Goal: Entertainment & Leisure: Consume media (video, audio)

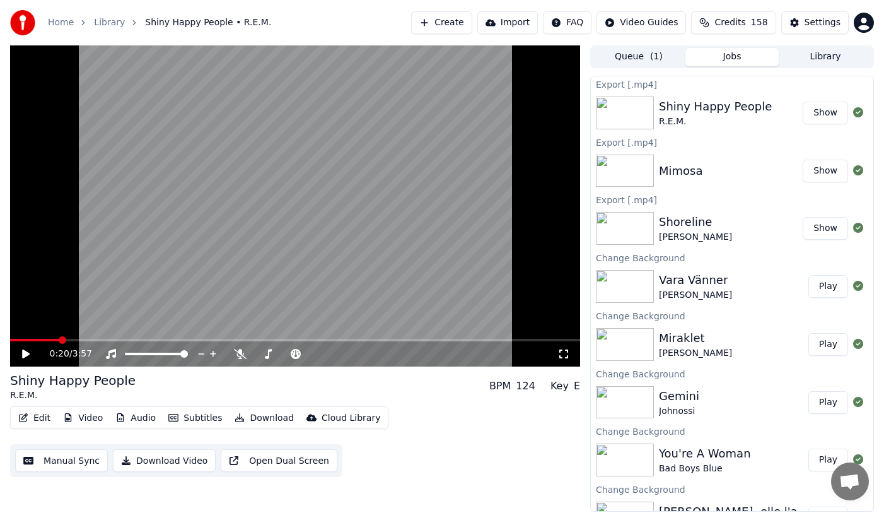
click at [814, 51] on button "Library" at bounding box center [825, 57] width 93 height 18
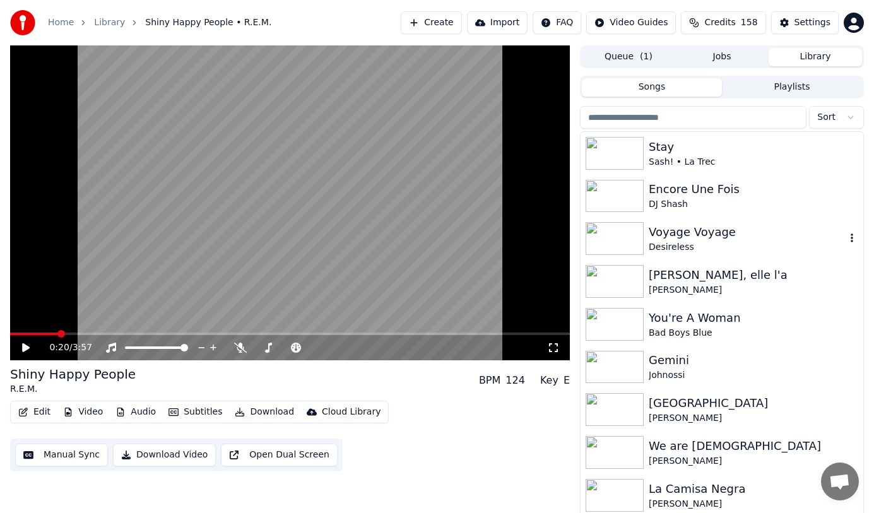
scroll to position [694, 0]
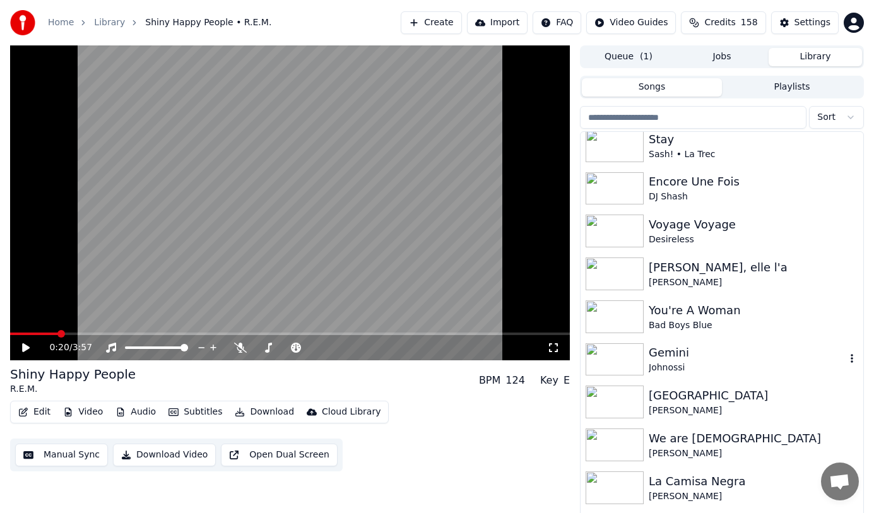
click at [845, 362] on icon "button" at bounding box center [851, 358] width 13 height 10
click at [677, 351] on div "Gemini" at bounding box center [746, 353] width 197 height 18
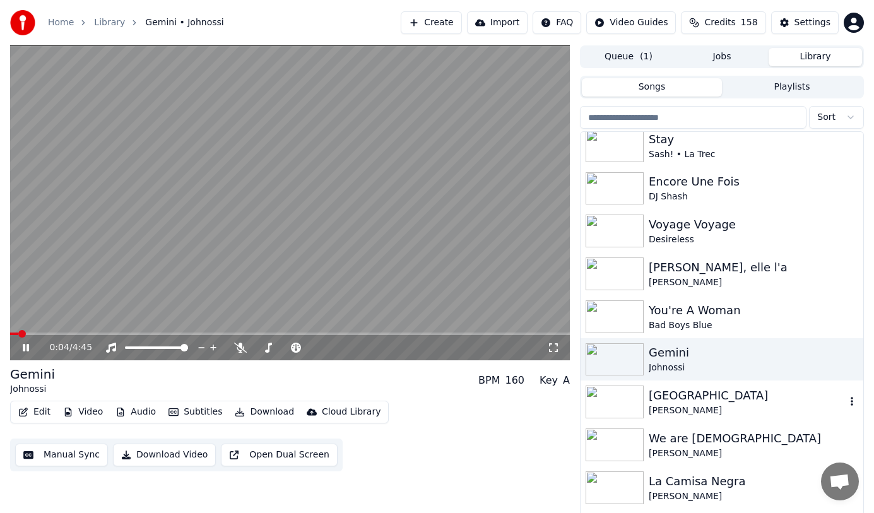
click at [723, 399] on div "[GEOGRAPHIC_DATA]" at bounding box center [746, 396] width 197 height 18
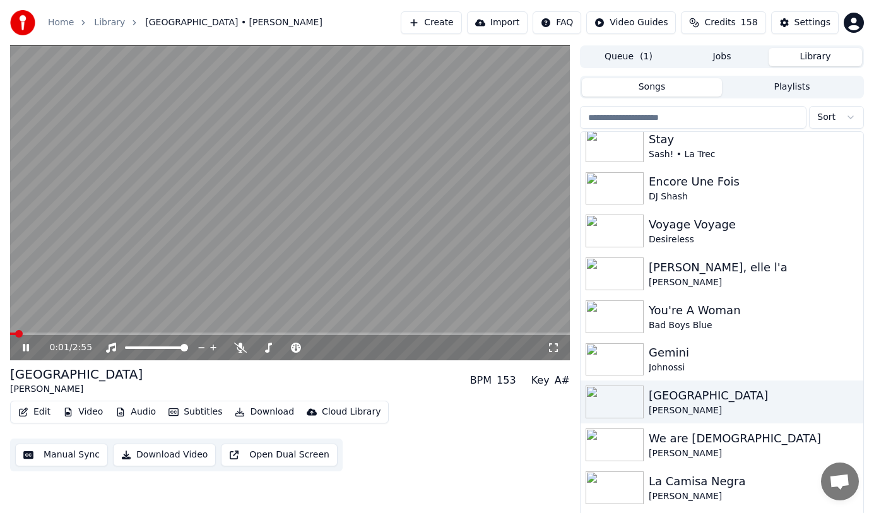
click at [149, 412] on button "Audio" at bounding box center [135, 412] width 50 height 18
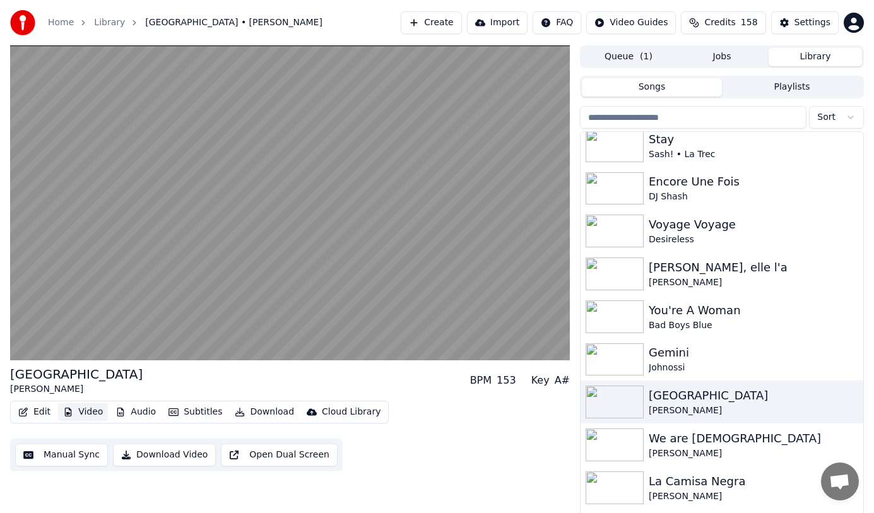
click at [89, 411] on button "Video" at bounding box center [83, 412] width 50 height 18
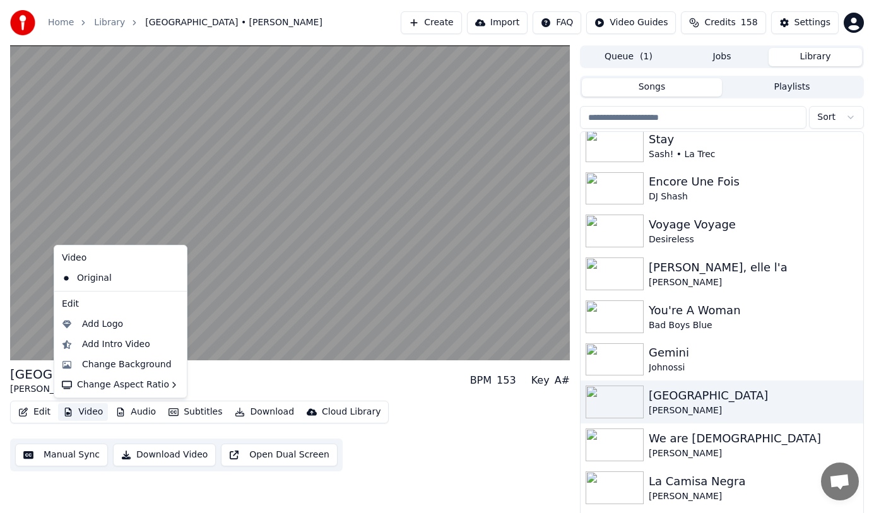
click at [90, 411] on button "Video" at bounding box center [83, 412] width 50 height 18
click at [134, 363] on div "Change Background" at bounding box center [127, 364] width 90 height 13
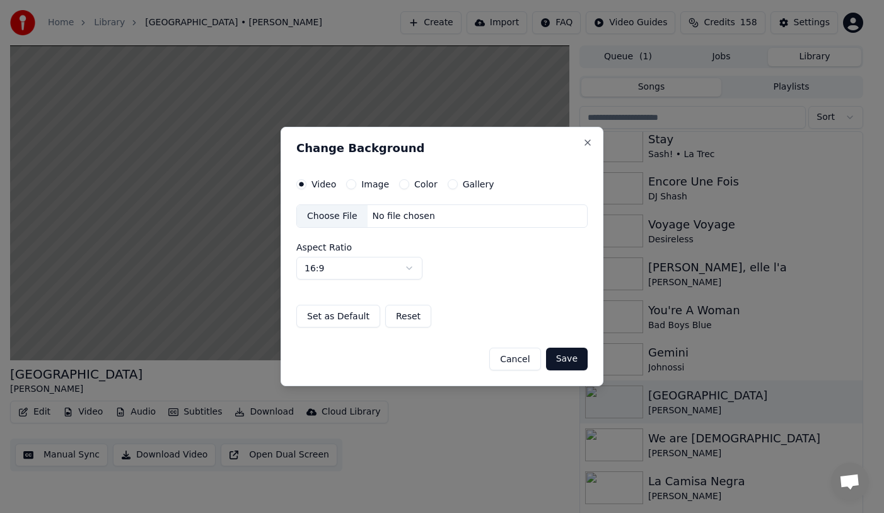
click at [449, 185] on button "Gallery" at bounding box center [453, 184] width 10 height 10
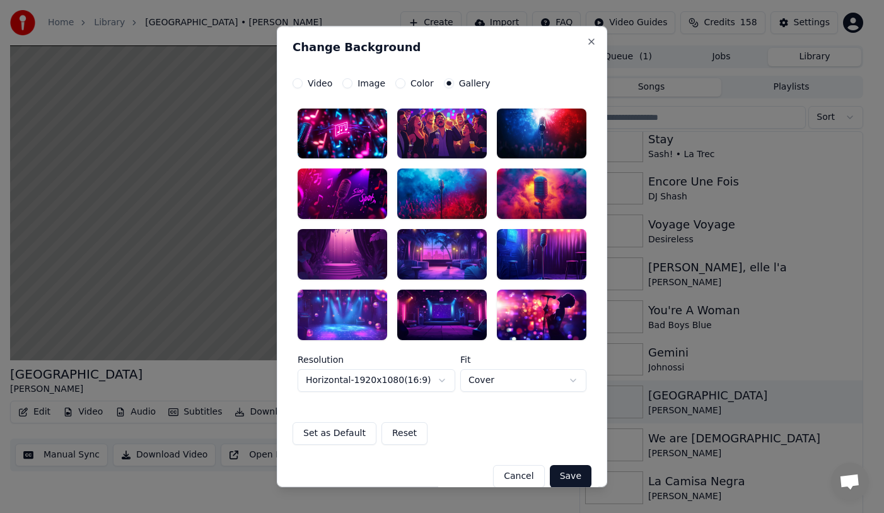
click at [351, 145] on div at bounding box center [343, 133] width 90 height 50
click at [573, 471] on button "Save" at bounding box center [571, 476] width 42 height 23
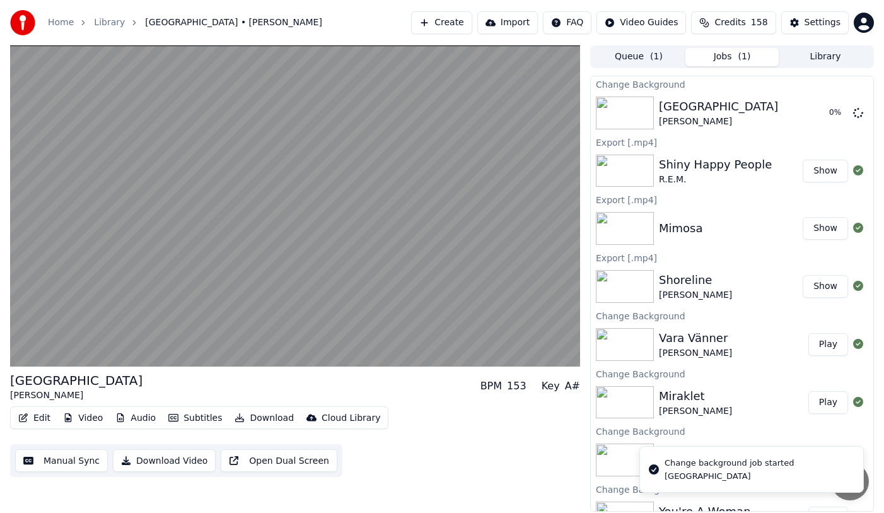
click at [840, 50] on button "Library" at bounding box center [825, 57] width 93 height 18
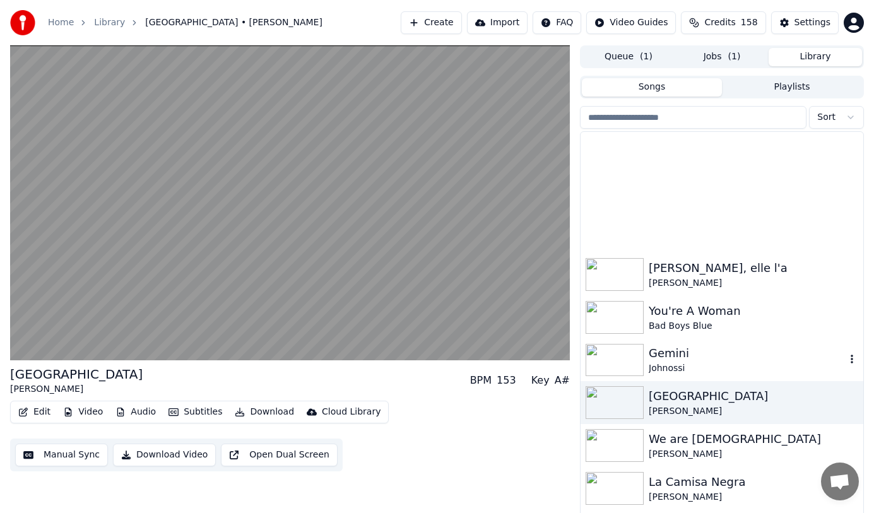
scroll to position [883, 0]
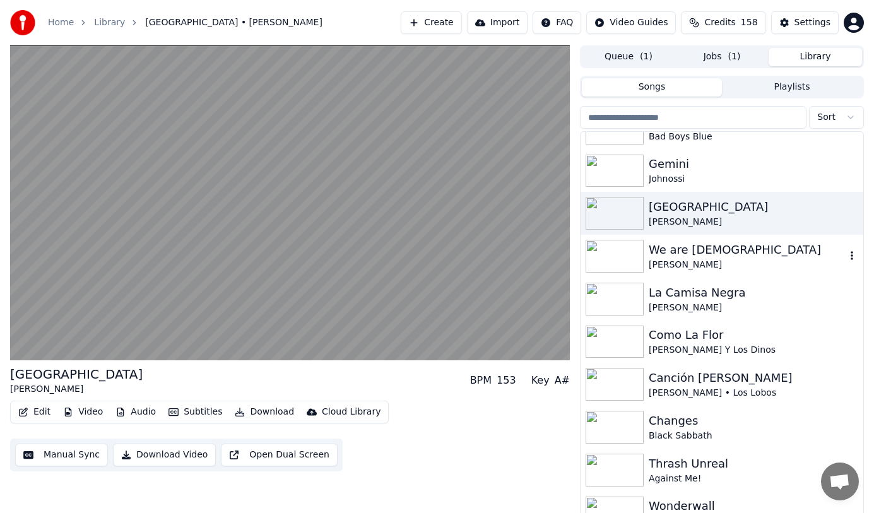
click at [715, 252] on div "We are [DEMOGRAPHIC_DATA]" at bounding box center [746, 250] width 197 height 18
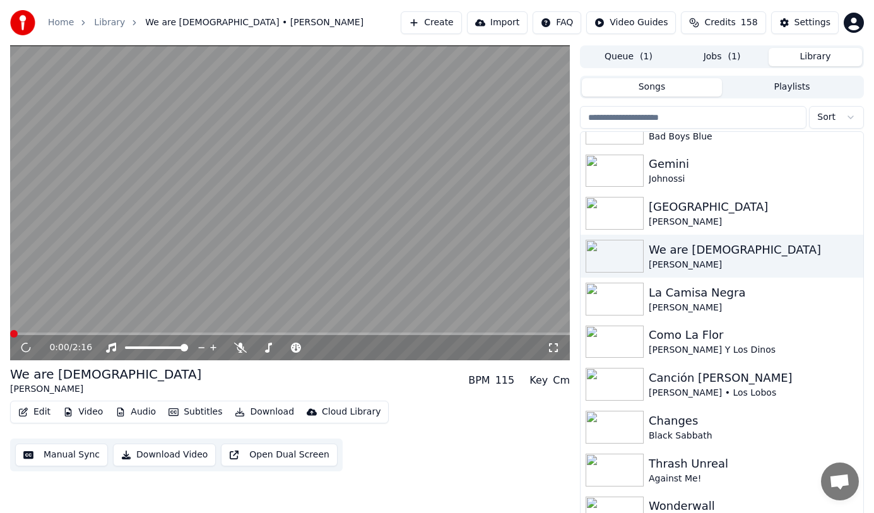
click at [92, 415] on button "Video" at bounding box center [83, 412] width 50 height 18
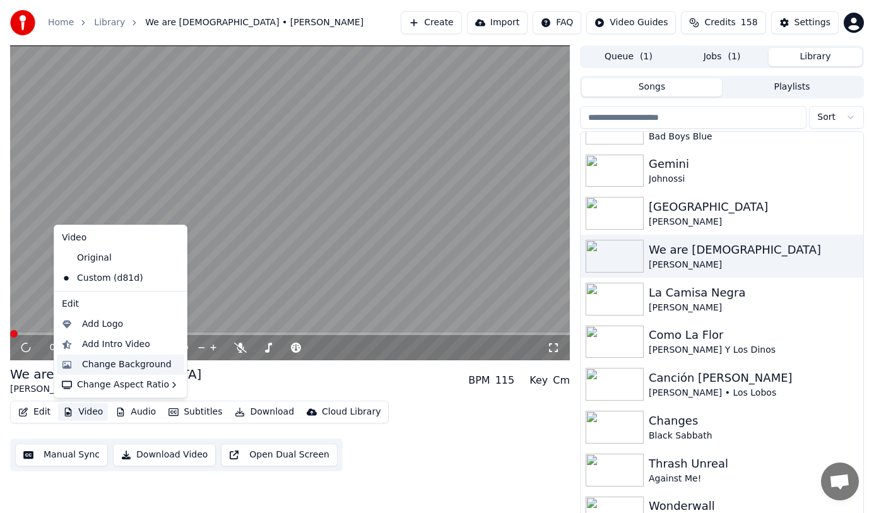
click at [154, 364] on div "Change Background" at bounding box center [127, 364] width 90 height 13
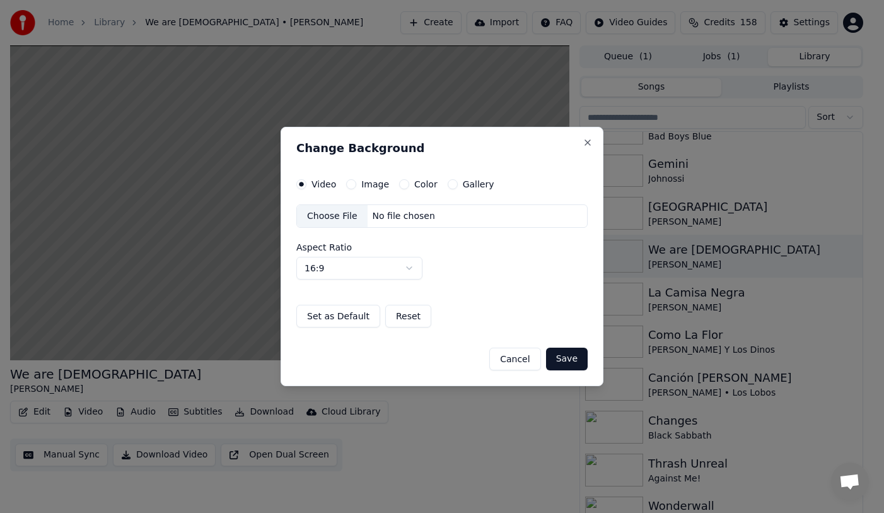
click at [448, 185] on button "Gallery" at bounding box center [453, 184] width 10 height 10
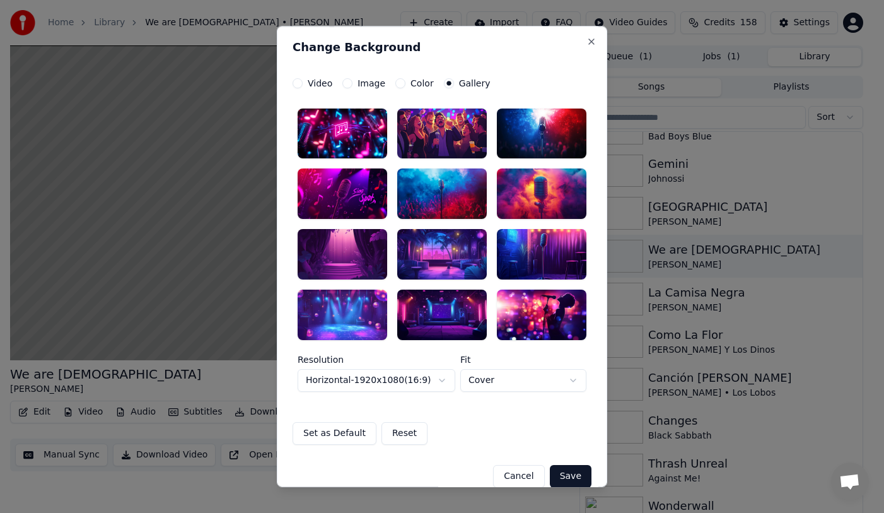
click at [425, 132] on div at bounding box center [442, 133] width 90 height 50
click at [546, 315] on div at bounding box center [542, 315] width 90 height 50
click at [573, 478] on button "Save" at bounding box center [571, 476] width 42 height 23
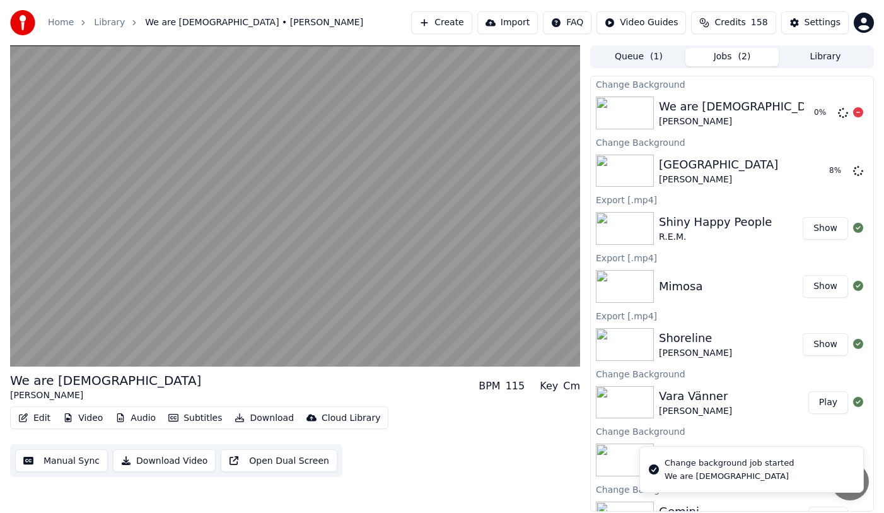
click at [830, 59] on button "Library" at bounding box center [825, 57] width 93 height 18
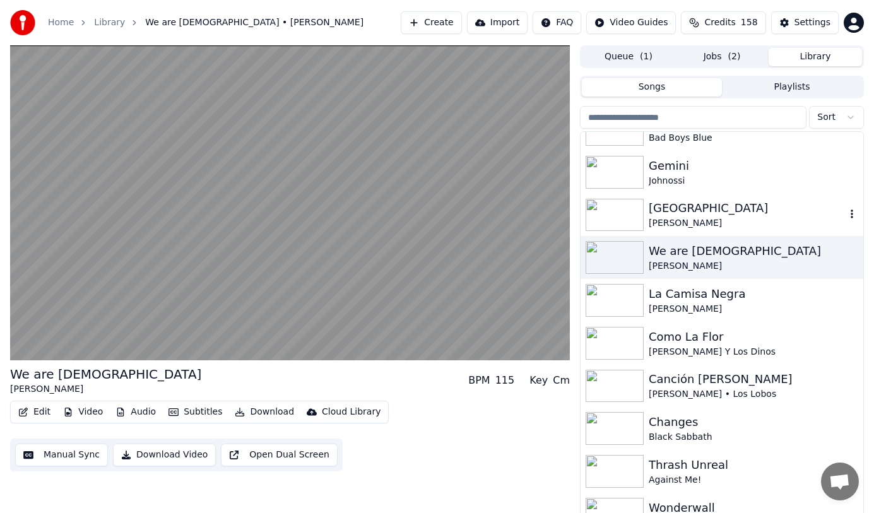
scroll to position [946, 0]
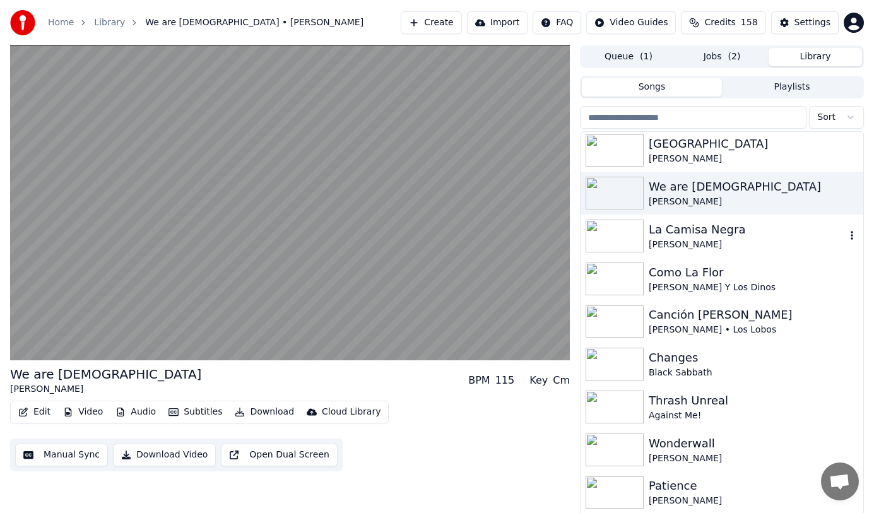
click at [788, 238] on div "[PERSON_NAME]" at bounding box center [746, 244] width 197 height 13
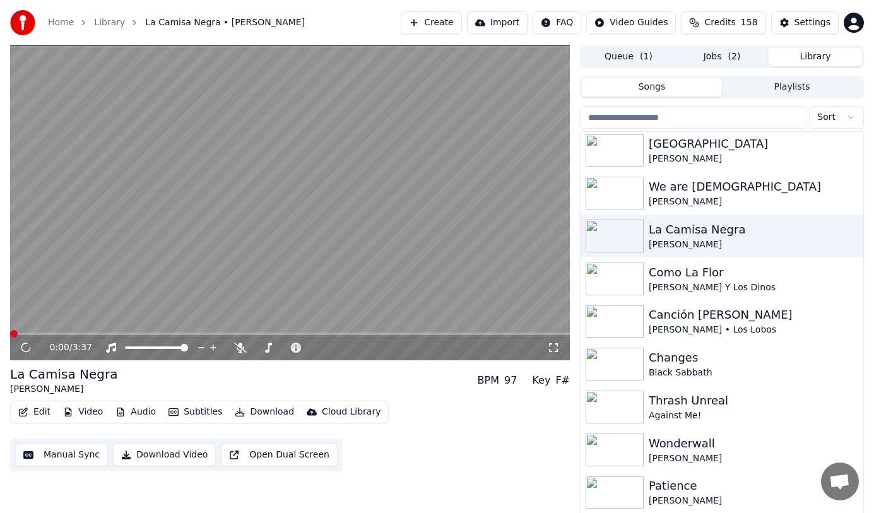
click at [90, 412] on button "Video" at bounding box center [83, 412] width 50 height 18
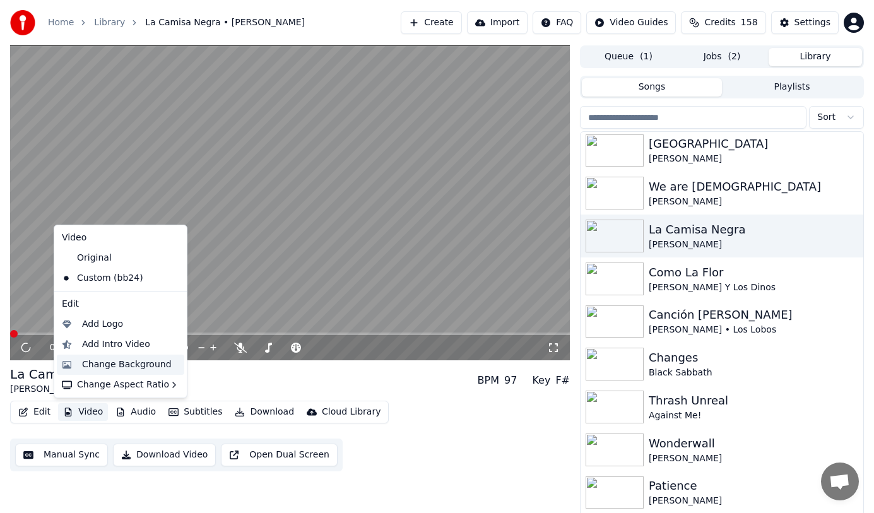
click at [149, 362] on div "Change Background" at bounding box center [127, 364] width 90 height 13
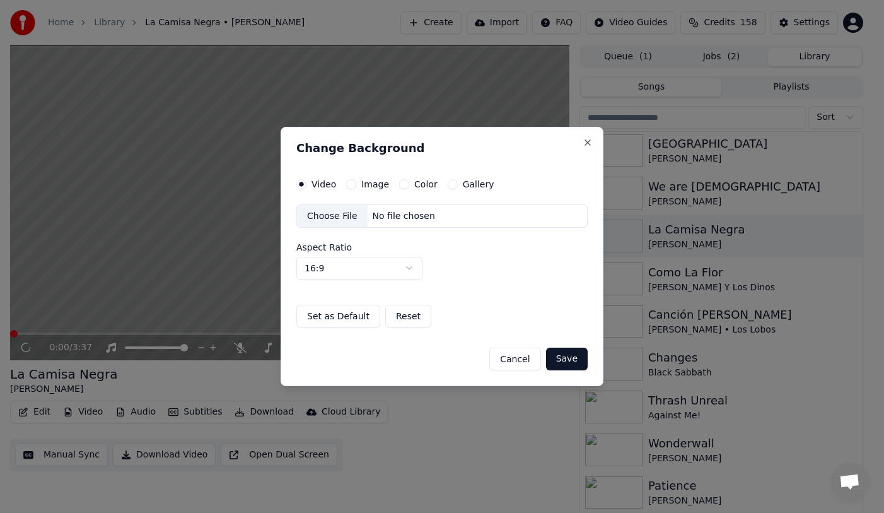
click at [450, 188] on button "Gallery" at bounding box center [453, 184] width 10 height 10
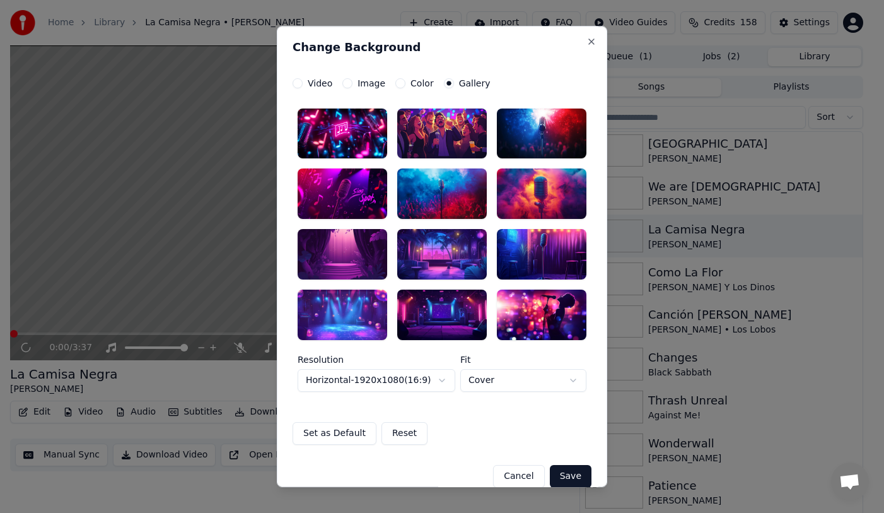
click at [439, 131] on div at bounding box center [442, 133] width 90 height 50
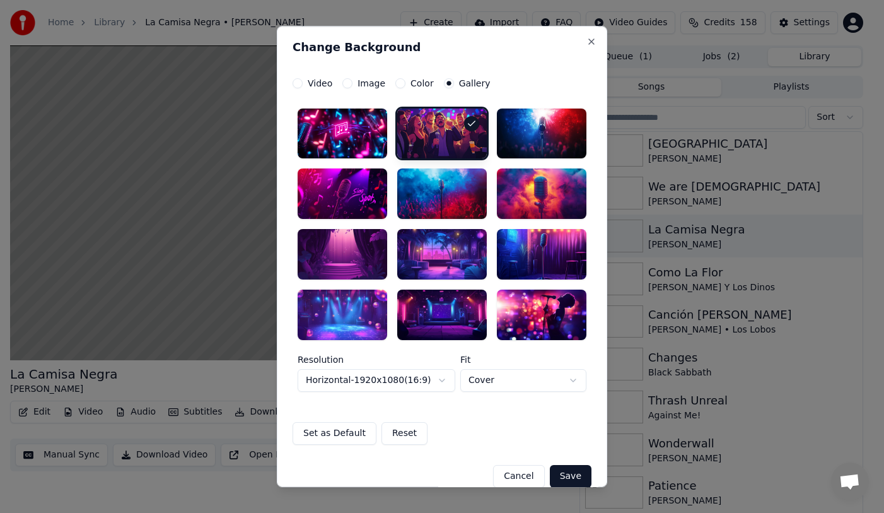
click at [580, 472] on button "Save" at bounding box center [571, 476] width 42 height 23
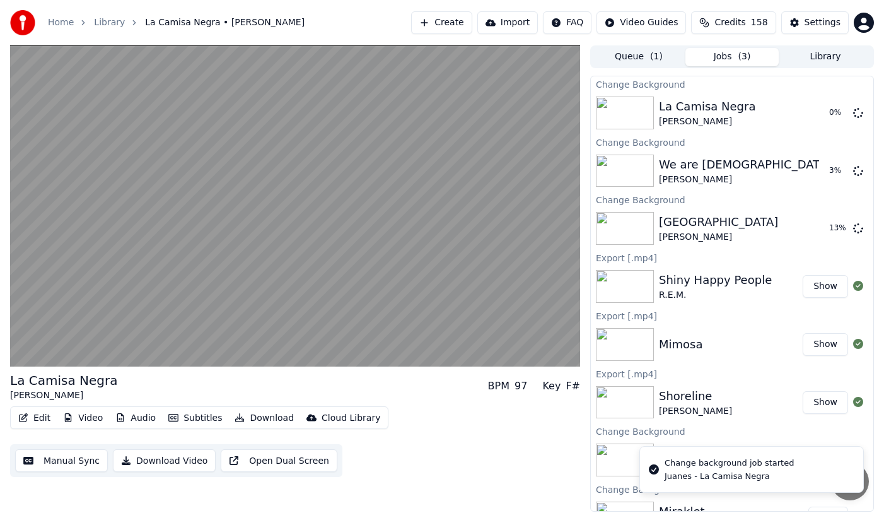
click at [825, 60] on button "Library" at bounding box center [825, 57] width 93 height 18
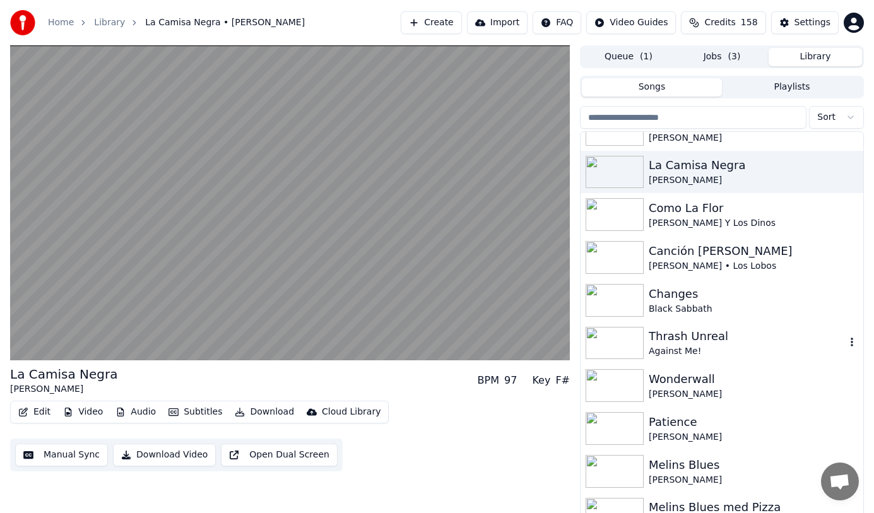
scroll to position [1009, 0]
click at [674, 211] on div "Como La Flor" at bounding box center [746, 210] width 197 height 18
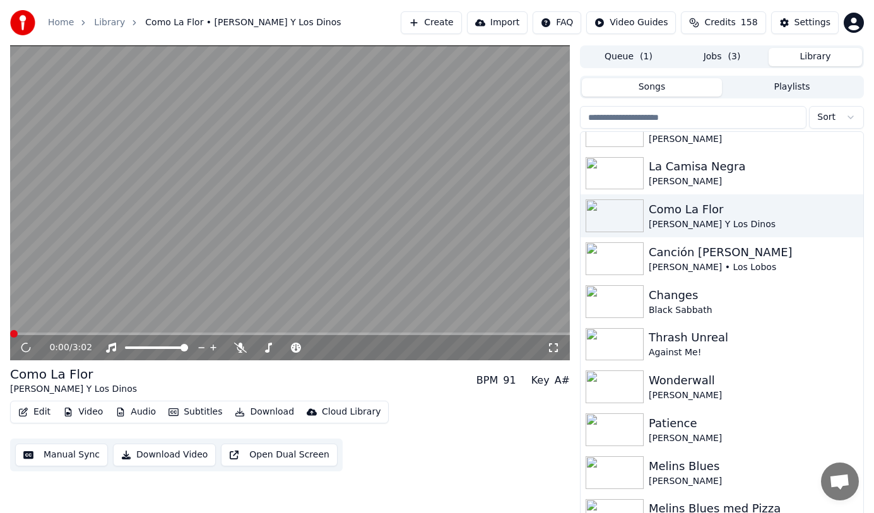
click at [148, 411] on button "Audio" at bounding box center [135, 412] width 50 height 18
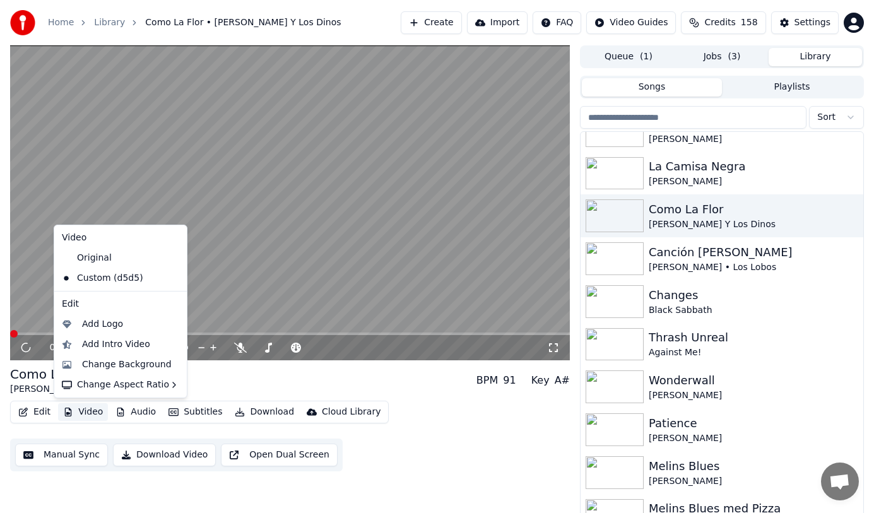
click at [86, 411] on button "Video" at bounding box center [83, 412] width 50 height 18
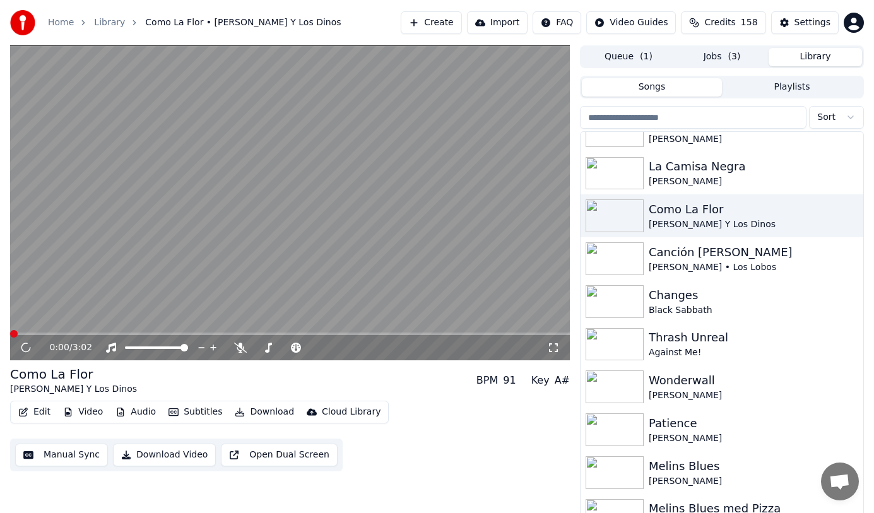
click at [86, 411] on button "Video" at bounding box center [83, 412] width 50 height 18
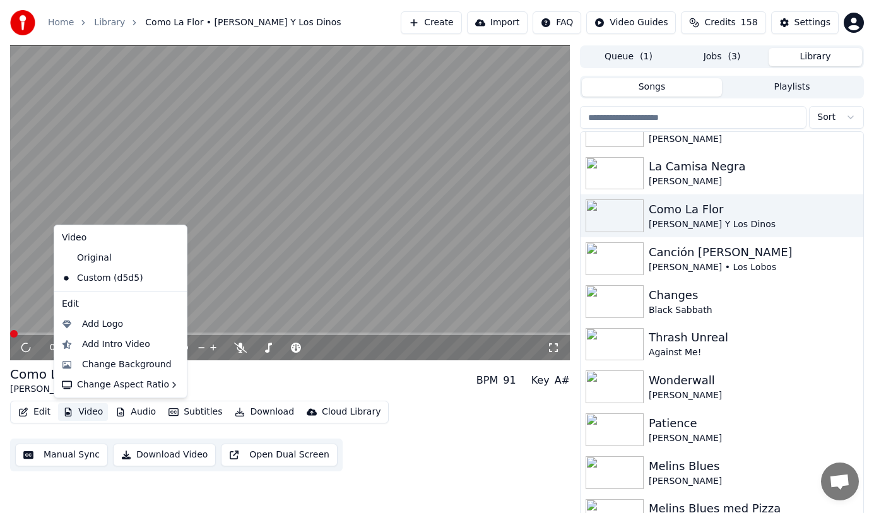
click at [85, 410] on button "Video" at bounding box center [83, 412] width 50 height 18
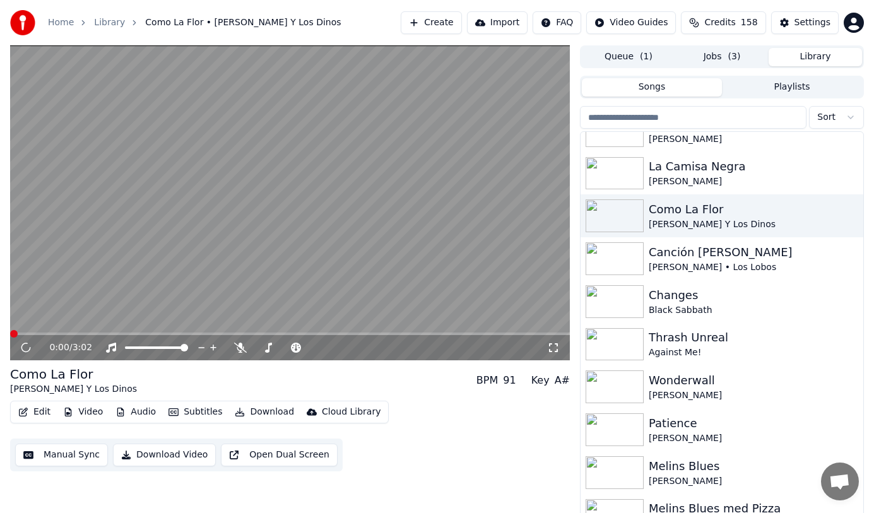
click at [85, 410] on button "Video" at bounding box center [83, 412] width 50 height 18
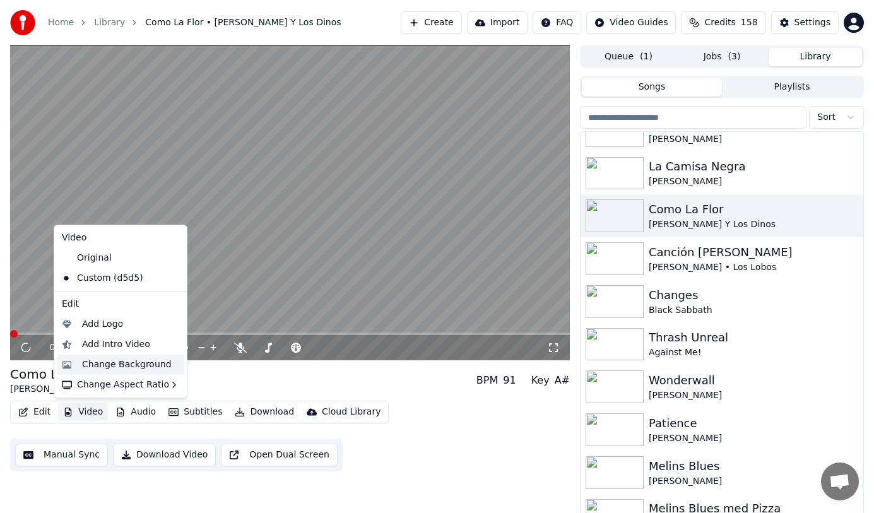
click at [133, 370] on div "Change Background" at bounding box center [127, 364] width 90 height 13
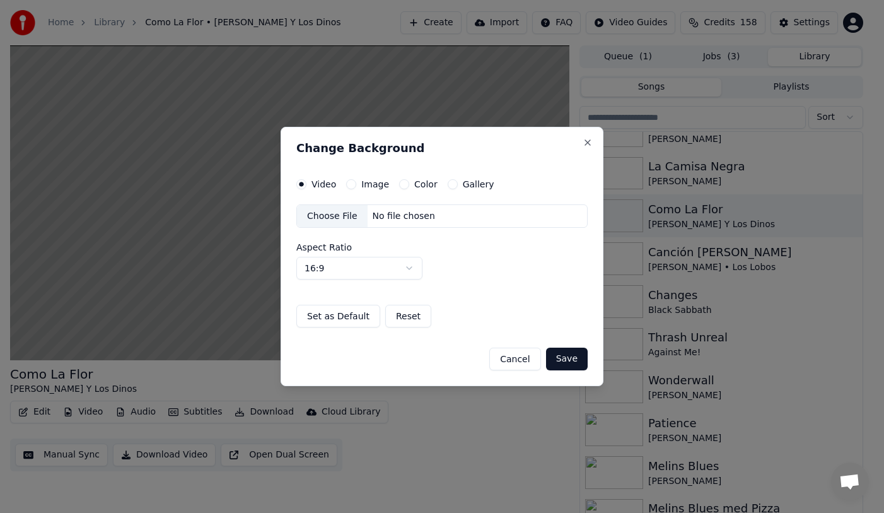
click at [448, 184] on button "Gallery" at bounding box center [453, 184] width 10 height 10
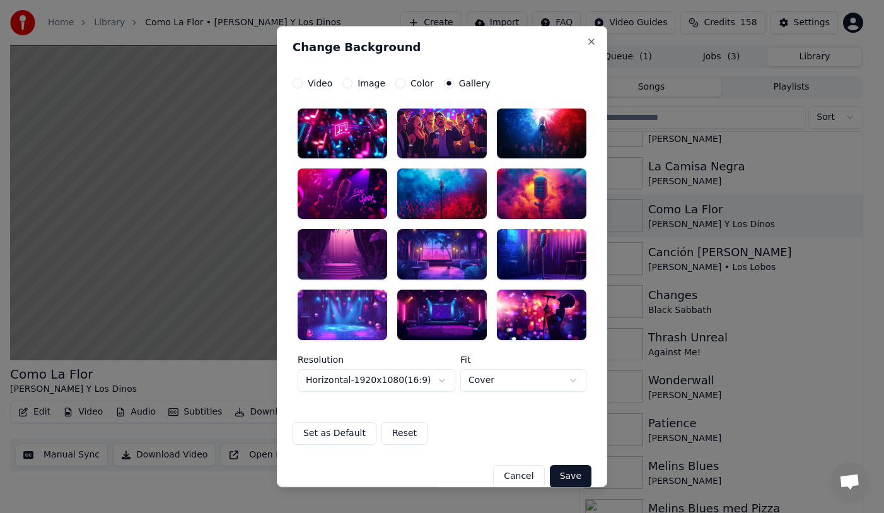
click at [359, 136] on div at bounding box center [343, 133] width 90 height 50
click at [573, 476] on button "Save" at bounding box center [571, 476] width 42 height 23
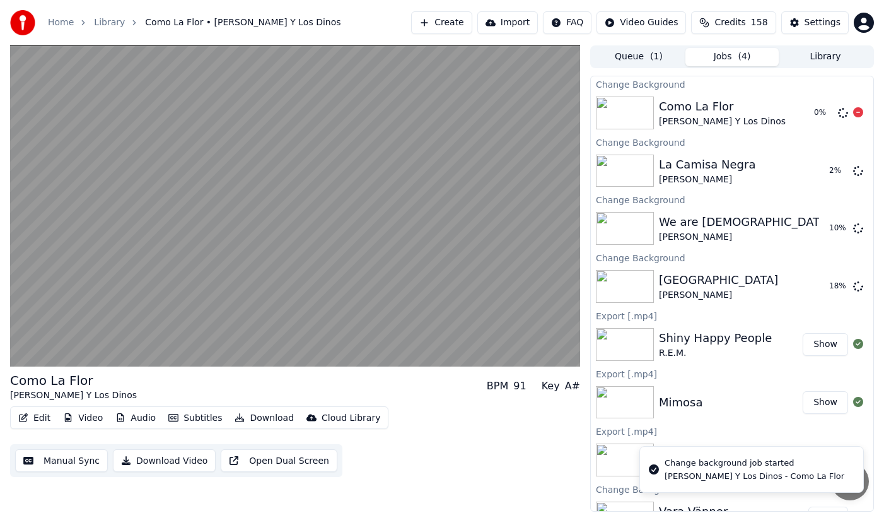
click at [834, 56] on button "Library" at bounding box center [825, 57] width 93 height 18
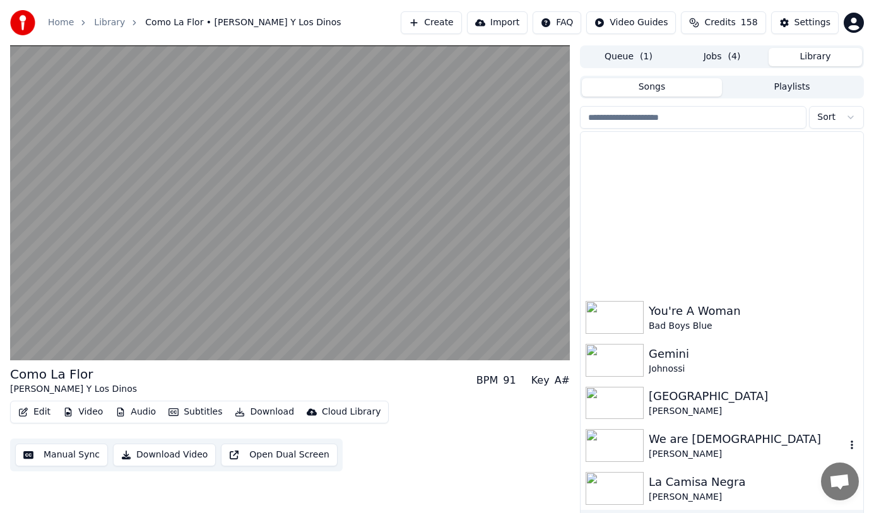
scroll to position [1009, 0]
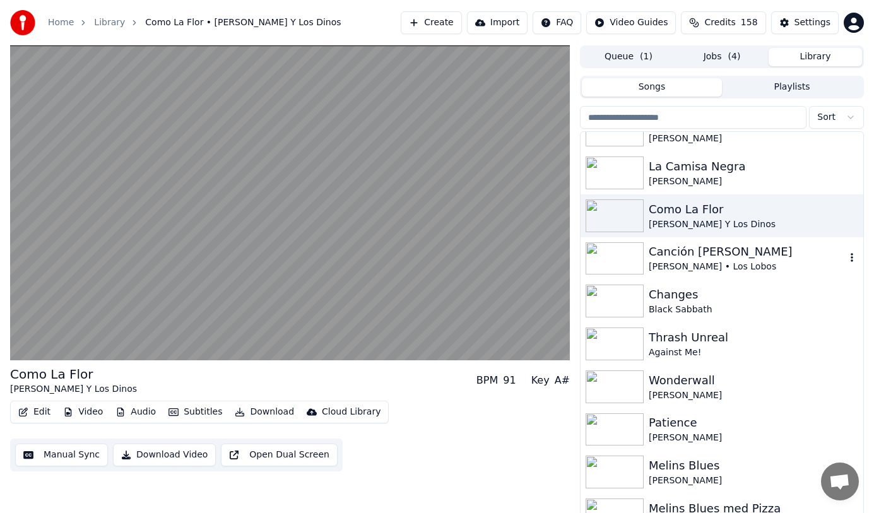
click at [789, 257] on div "Canción [PERSON_NAME]" at bounding box center [746, 252] width 197 height 18
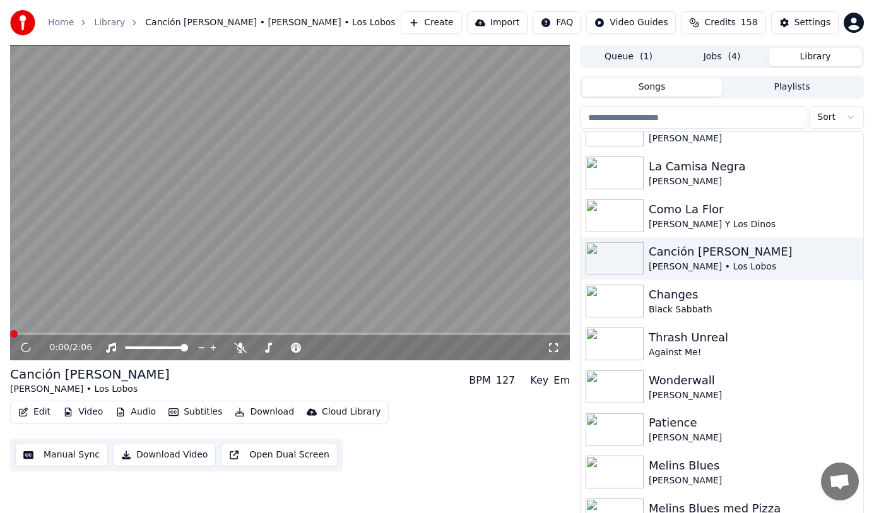
click at [97, 410] on button "Video" at bounding box center [83, 412] width 50 height 18
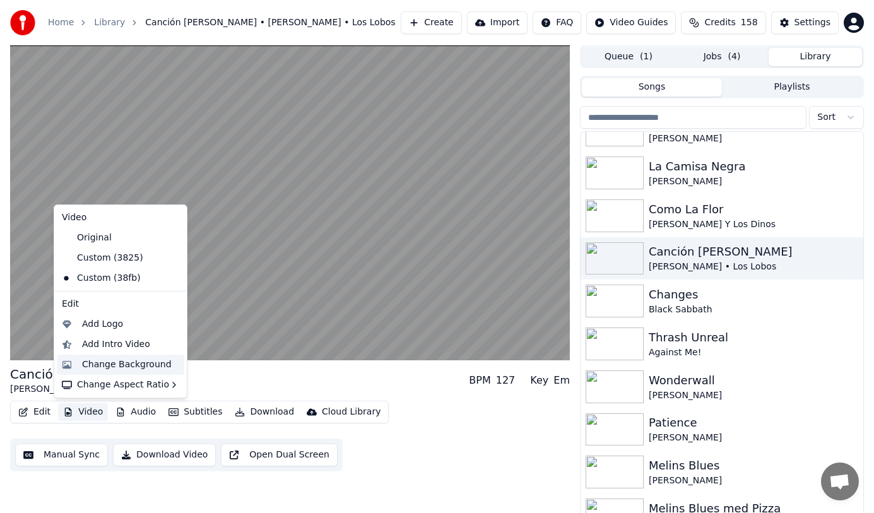
click at [138, 365] on div "Change Background" at bounding box center [127, 364] width 90 height 13
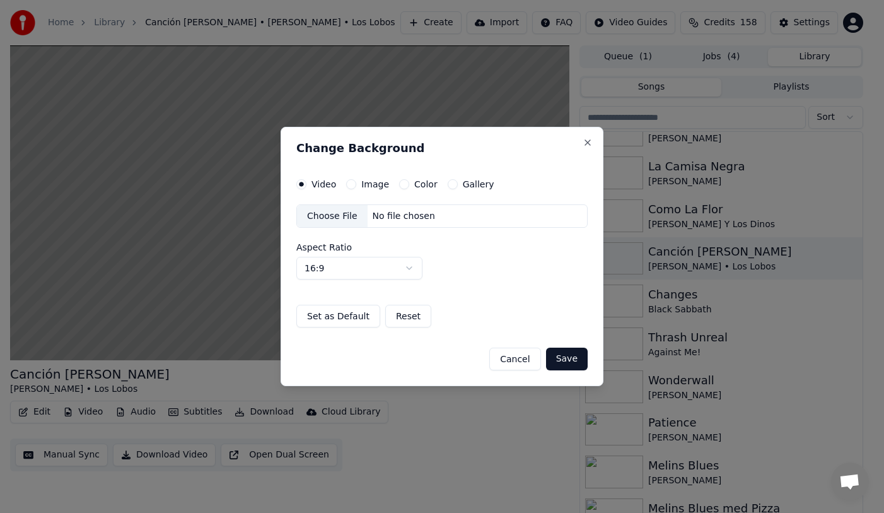
click at [448, 184] on button "Gallery" at bounding box center [453, 184] width 10 height 10
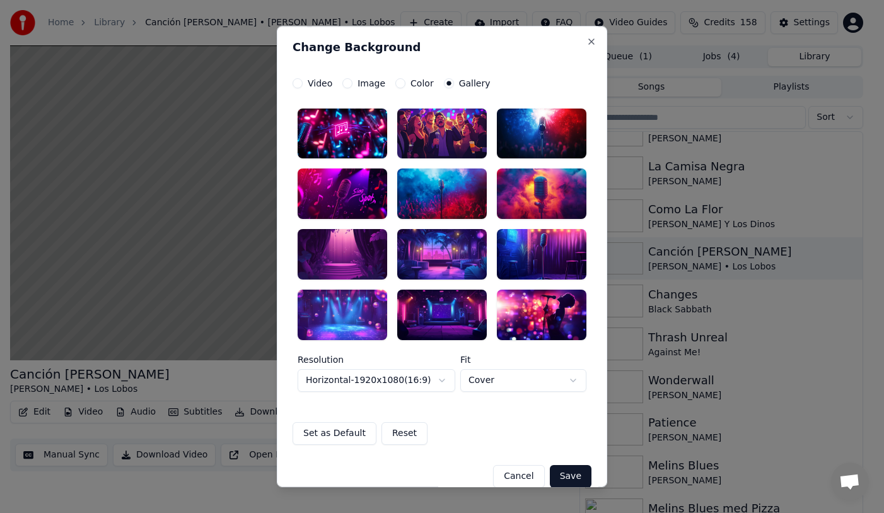
click at [348, 139] on div at bounding box center [343, 133] width 90 height 50
click at [580, 470] on button "Save" at bounding box center [571, 476] width 42 height 23
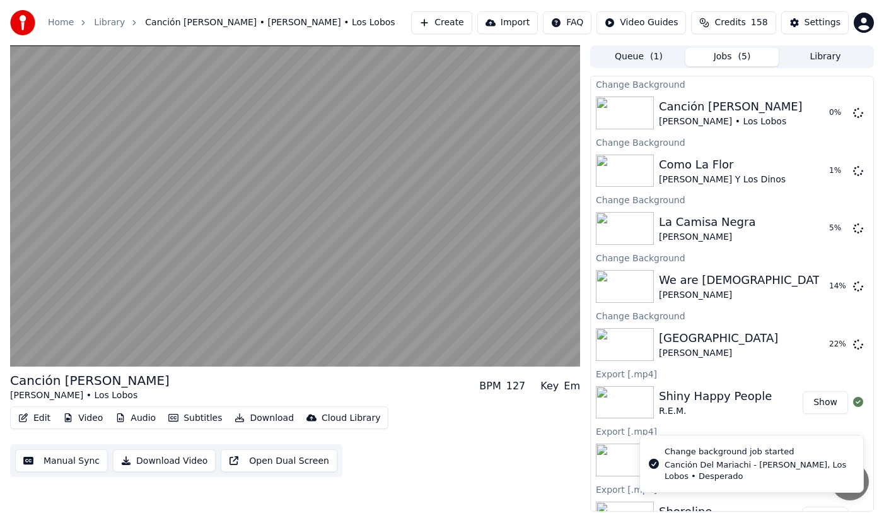
click at [833, 54] on button "Library" at bounding box center [825, 57] width 93 height 18
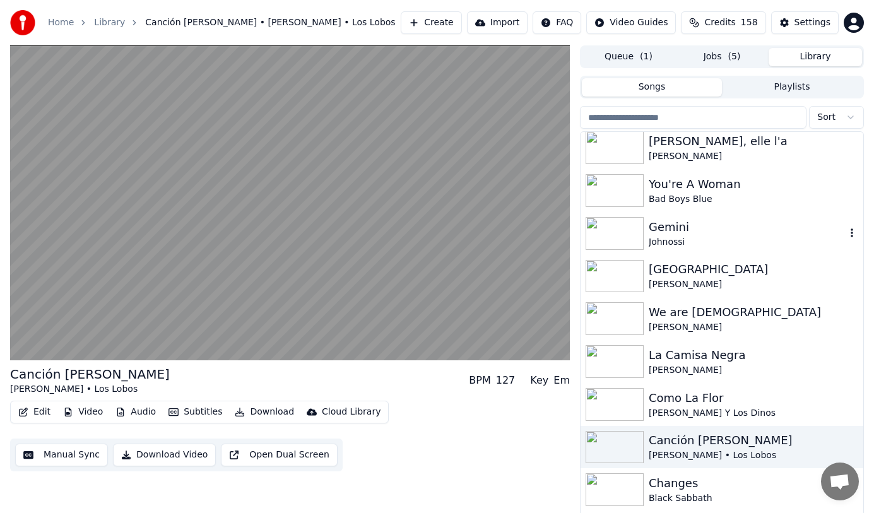
scroll to position [883, 0]
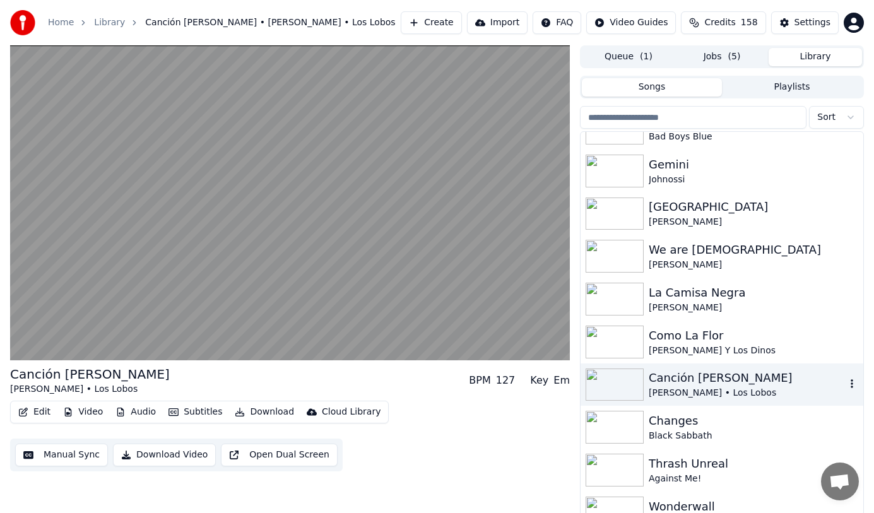
click at [687, 409] on div "Changes Black Sabbath" at bounding box center [721, 427] width 283 height 43
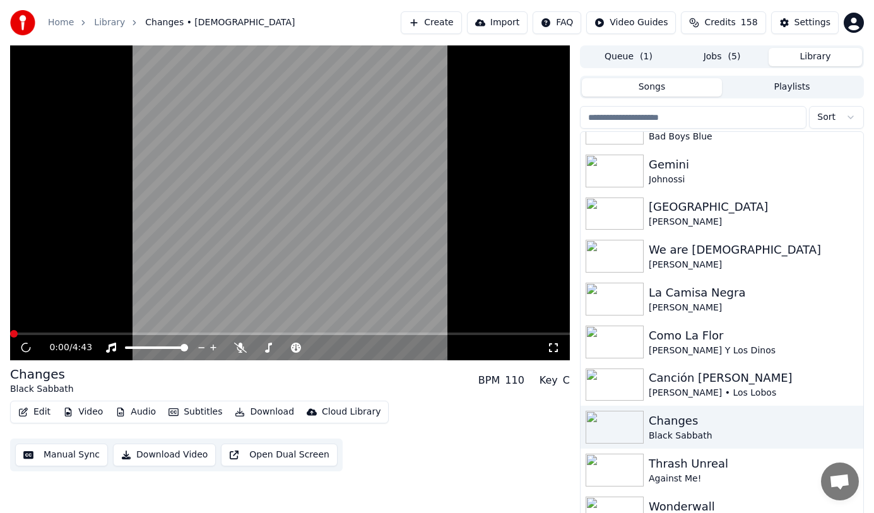
click at [72, 413] on button "Video" at bounding box center [83, 412] width 50 height 18
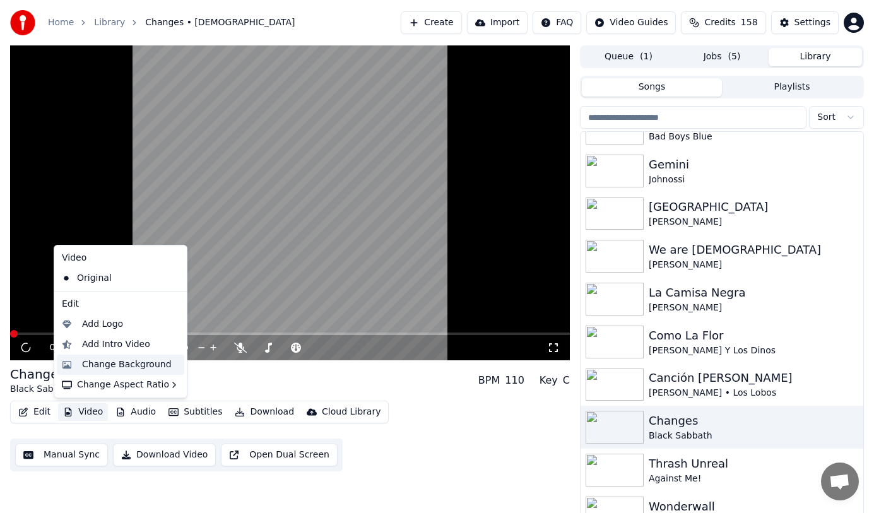
click at [158, 366] on div "Change Background" at bounding box center [127, 364] width 90 height 13
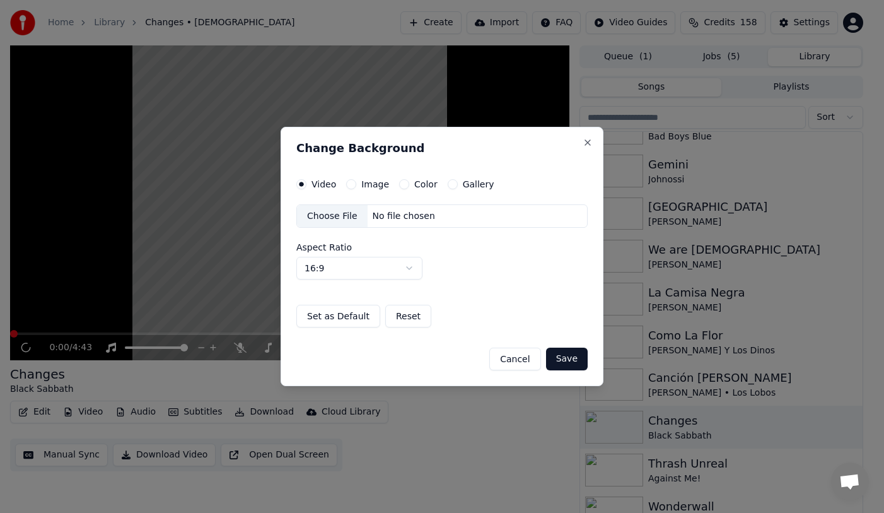
click at [448, 184] on button "Gallery" at bounding box center [453, 184] width 10 height 10
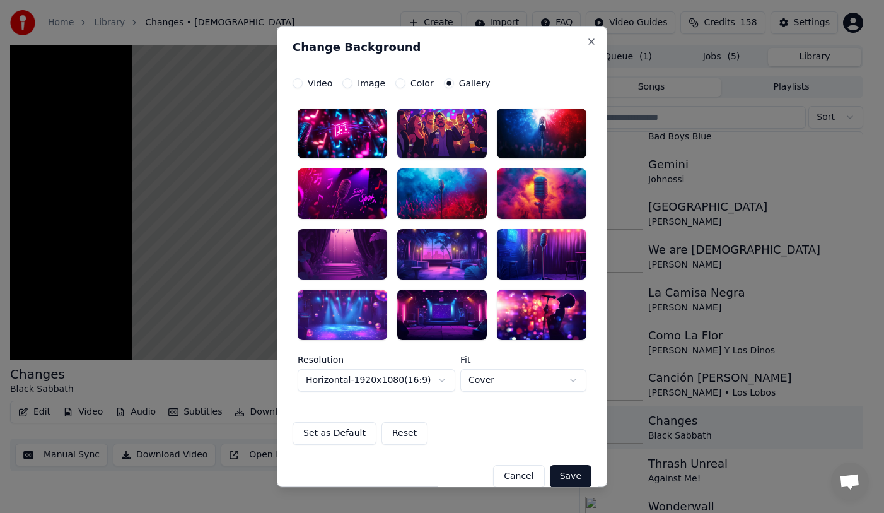
click at [467, 322] on div at bounding box center [442, 315] width 90 height 50
click at [560, 469] on button "Save" at bounding box center [571, 476] width 42 height 23
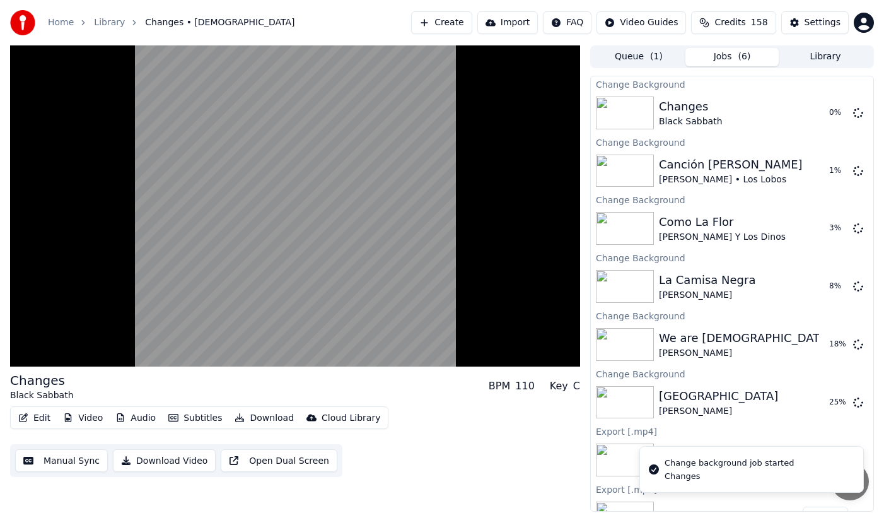
click at [824, 57] on button "Library" at bounding box center [825, 57] width 93 height 18
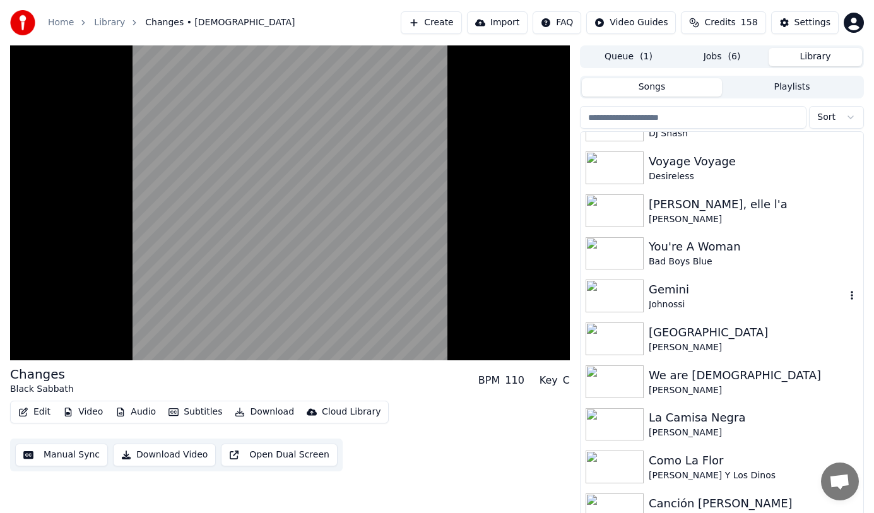
scroll to position [929, 0]
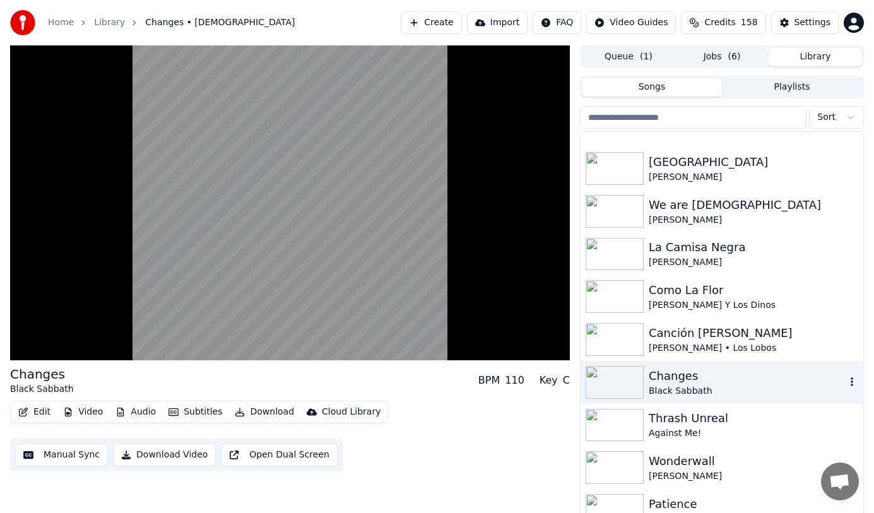
click at [721, 404] on div "Thrash Unreal Against Me!" at bounding box center [721, 425] width 283 height 43
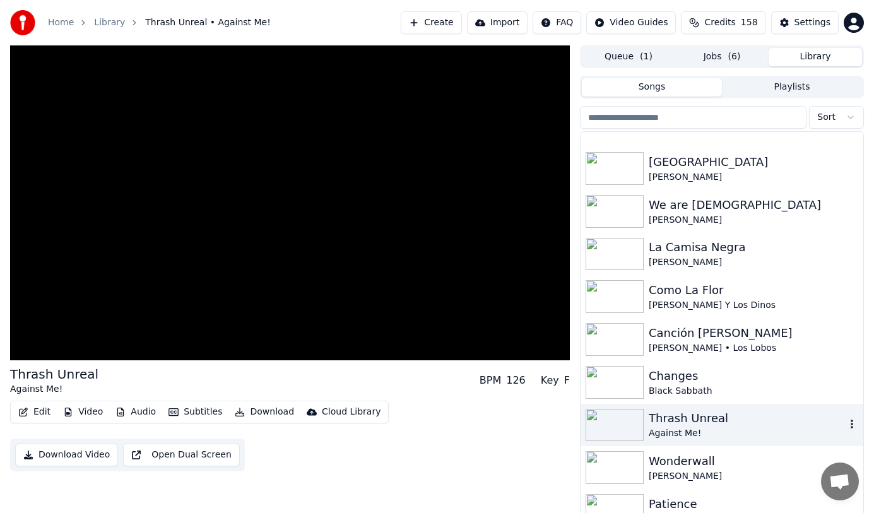
scroll to position [1009, 0]
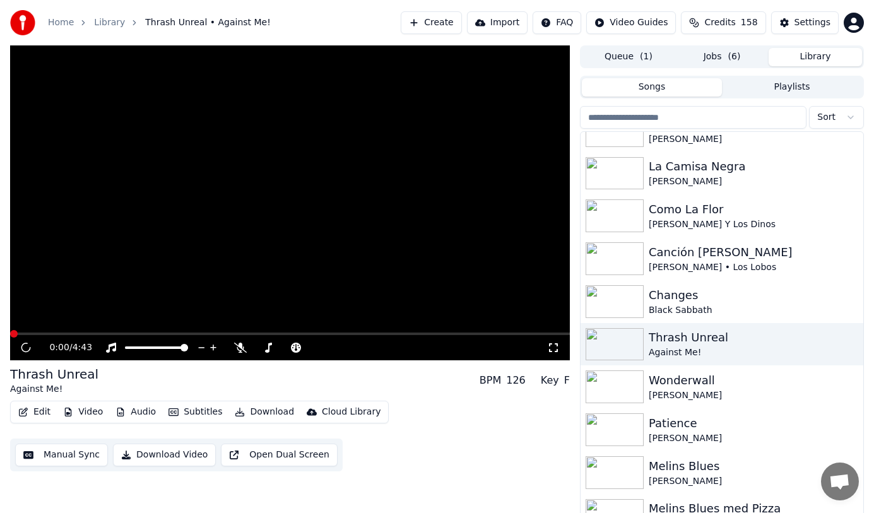
click at [87, 414] on button "Video" at bounding box center [83, 412] width 50 height 18
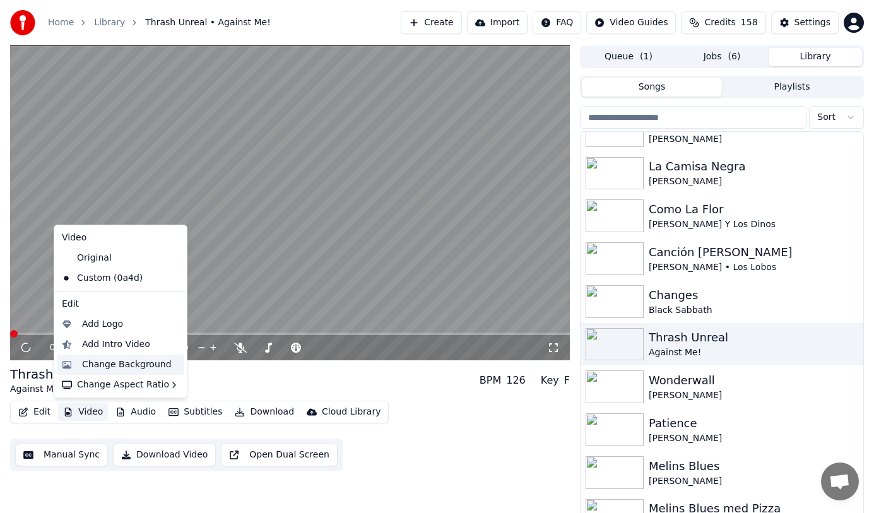
click at [147, 365] on div "Change Background" at bounding box center [127, 364] width 90 height 13
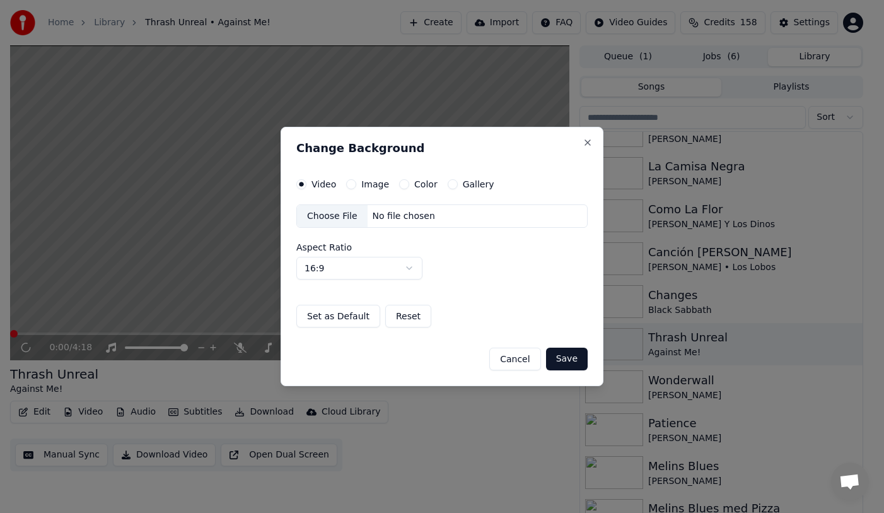
click at [448, 185] on button "Gallery" at bounding box center [453, 184] width 10 height 10
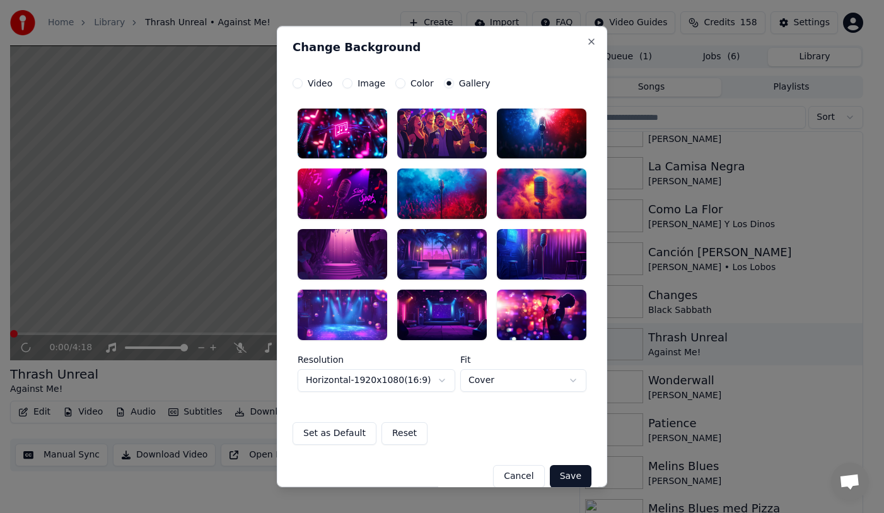
click at [358, 244] on div at bounding box center [343, 254] width 90 height 50
click at [353, 253] on div at bounding box center [343, 254] width 90 height 50
click at [582, 474] on button "Save" at bounding box center [571, 476] width 42 height 23
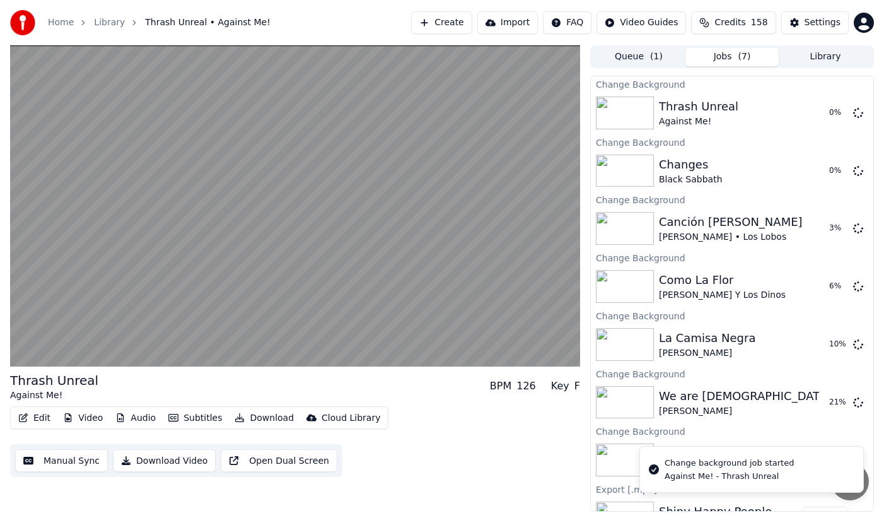
click at [832, 52] on button "Library" at bounding box center [825, 57] width 93 height 18
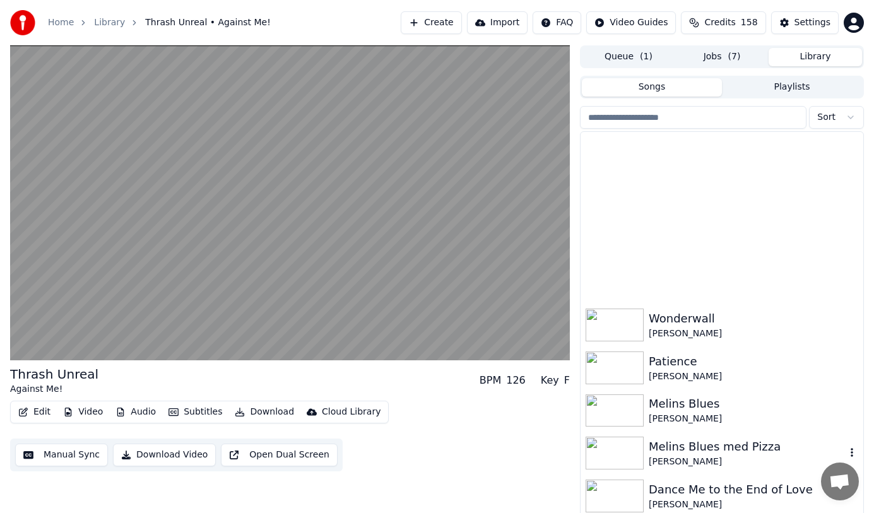
scroll to position [1325, 0]
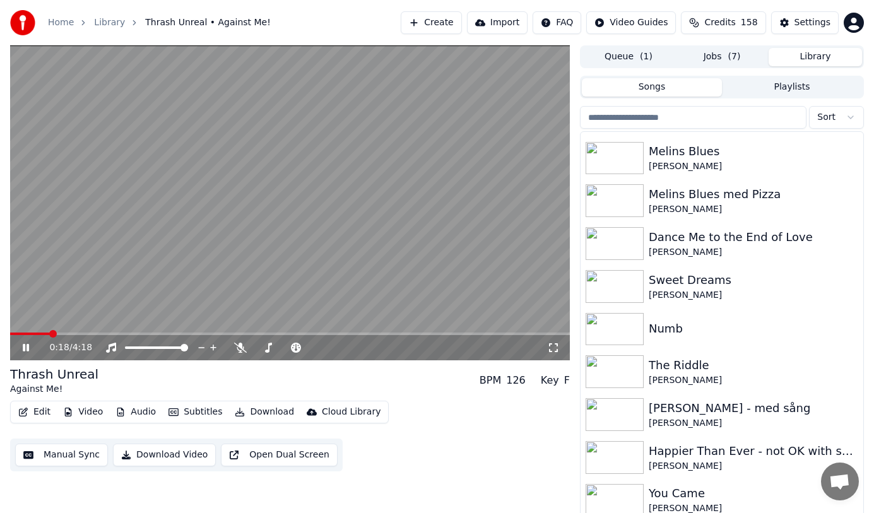
click at [28, 347] on icon at bounding box center [26, 348] width 6 height 8
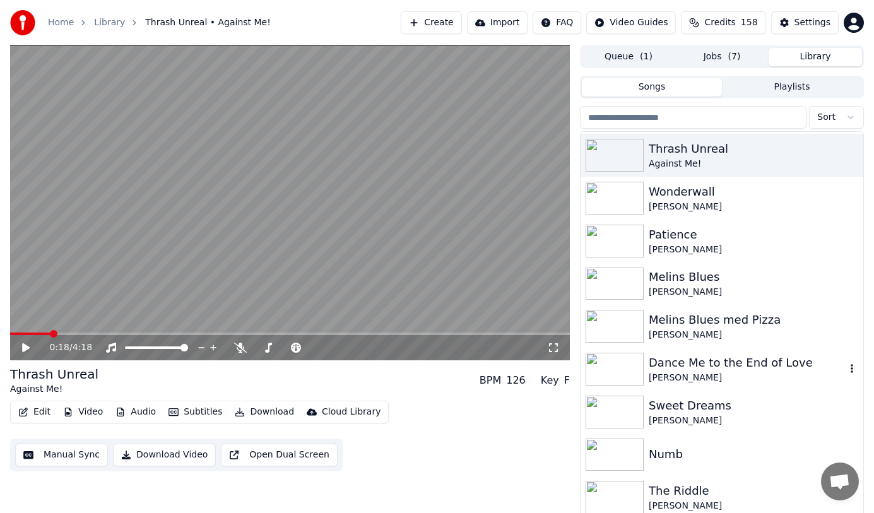
scroll to position [1072, 0]
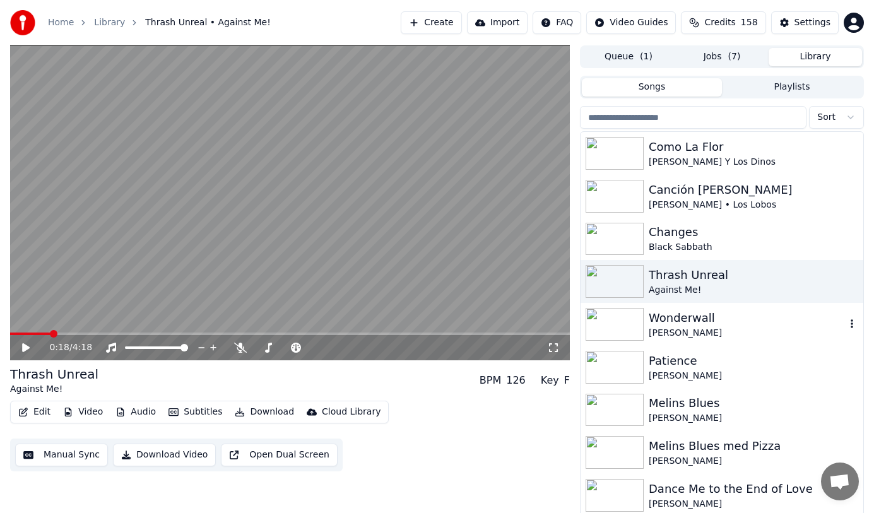
click at [688, 322] on div "Wonderwall" at bounding box center [746, 318] width 197 height 18
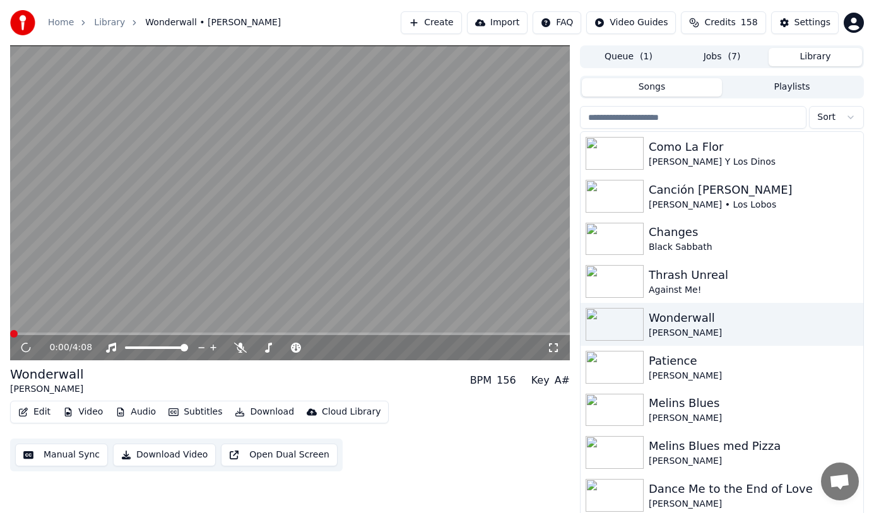
click at [97, 415] on button "Video" at bounding box center [83, 412] width 50 height 18
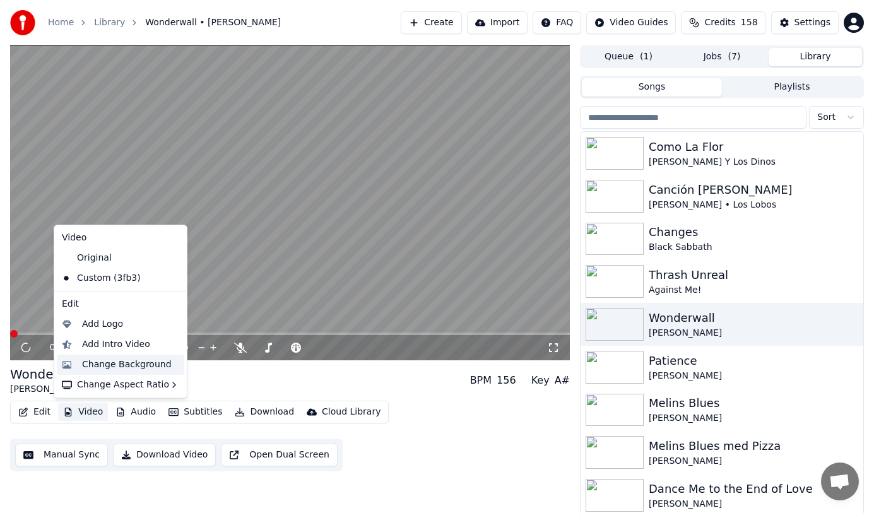
click at [135, 360] on div "Change Background" at bounding box center [127, 364] width 90 height 13
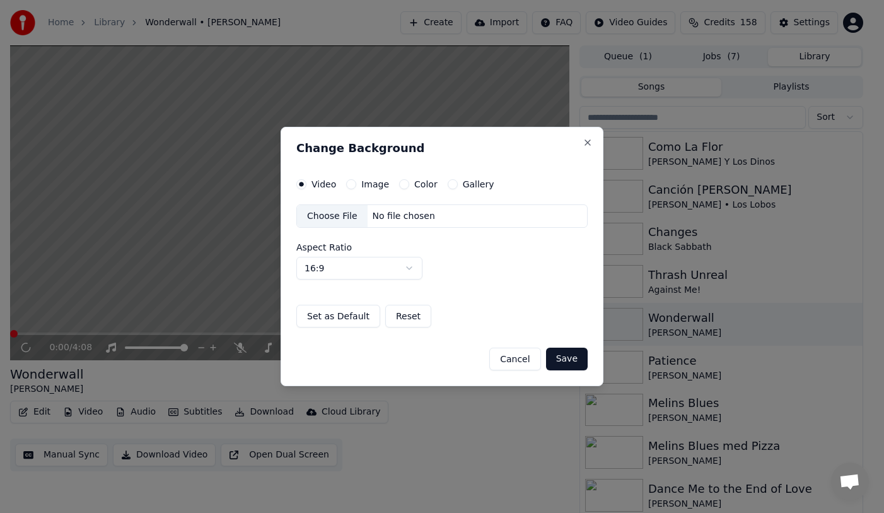
click at [450, 184] on button "Gallery" at bounding box center [453, 184] width 10 height 10
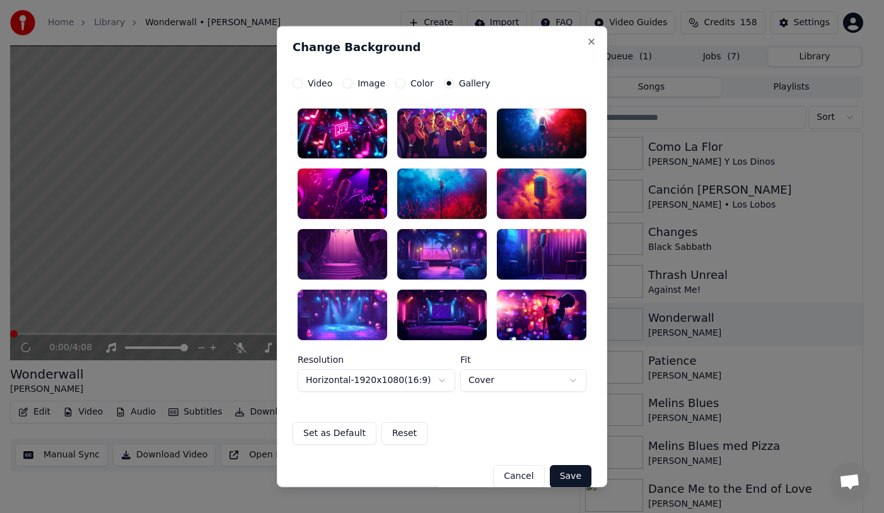
click at [447, 271] on div at bounding box center [442, 254] width 90 height 50
click at [575, 469] on button "Save" at bounding box center [571, 476] width 42 height 23
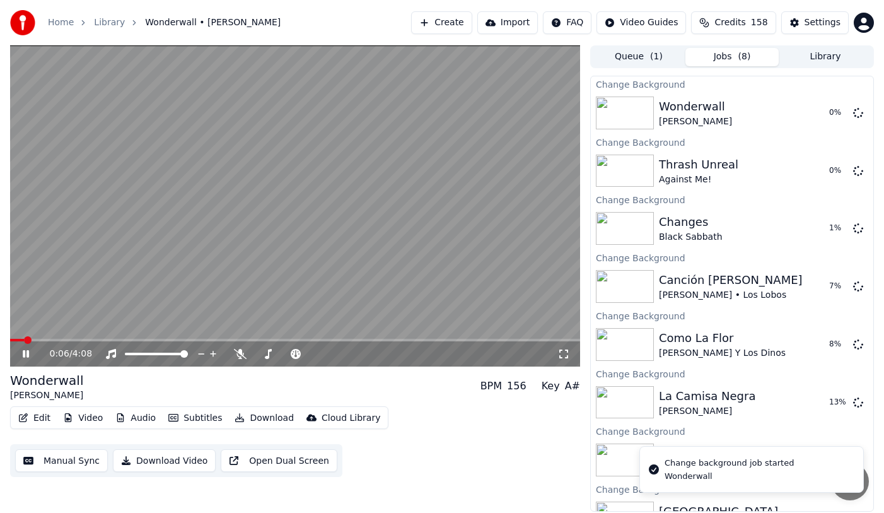
click at [25, 358] on icon at bounding box center [34, 354] width 29 height 10
click at [843, 56] on button "Library" at bounding box center [825, 57] width 93 height 18
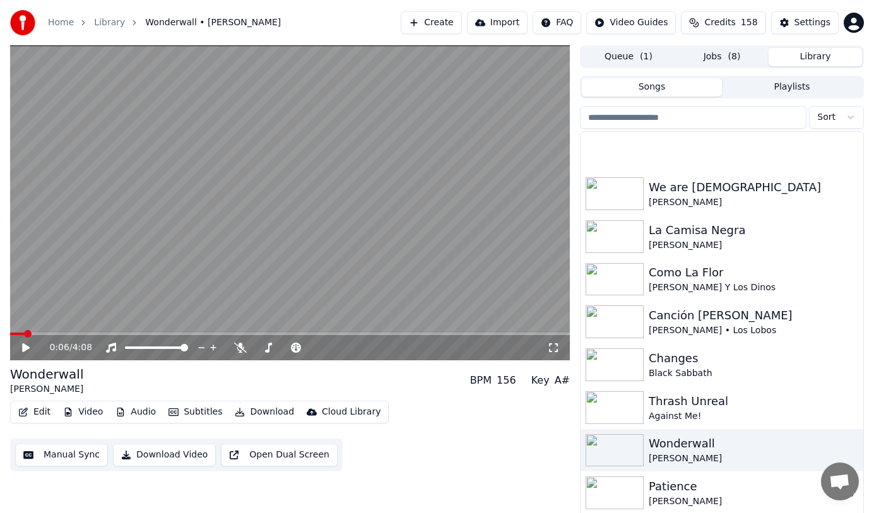
scroll to position [1072, 0]
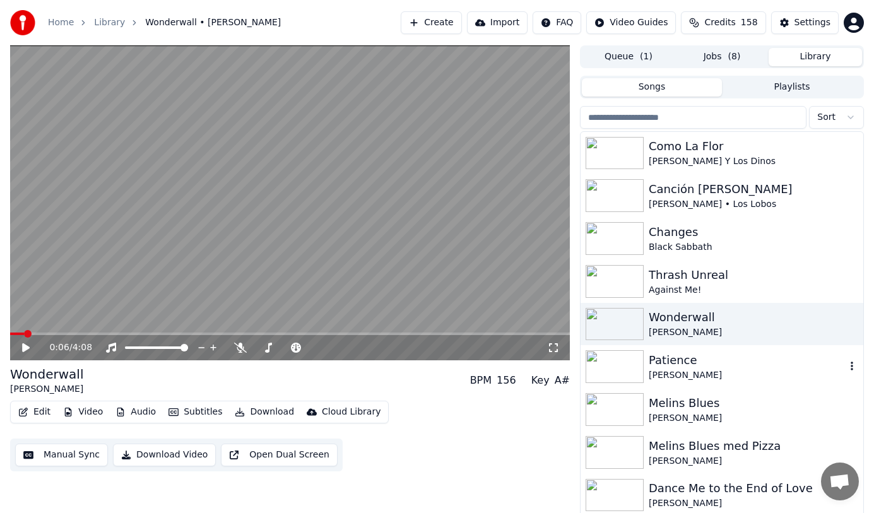
click at [738, 365] on div "Patience" at bounding box center [746, 360] width 197 height 18
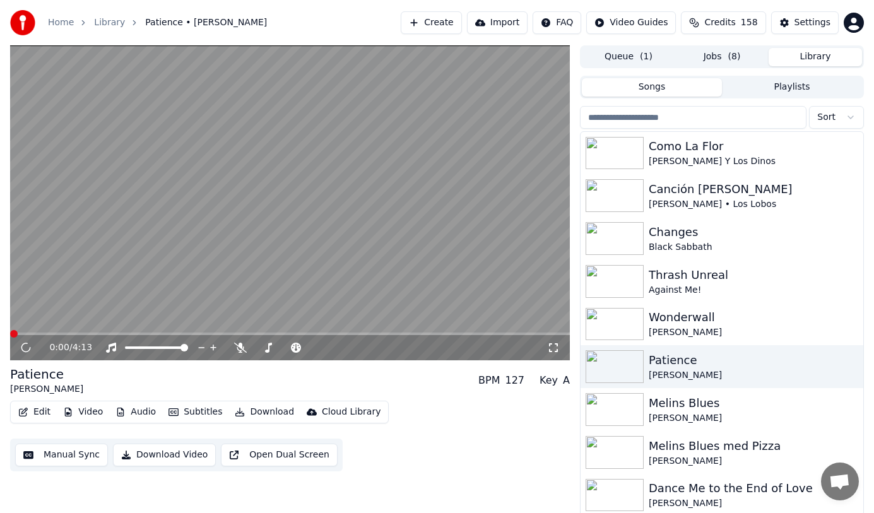
click at [81, 409] on button "Video" at bounding box center [83, 412] width 50 height 18
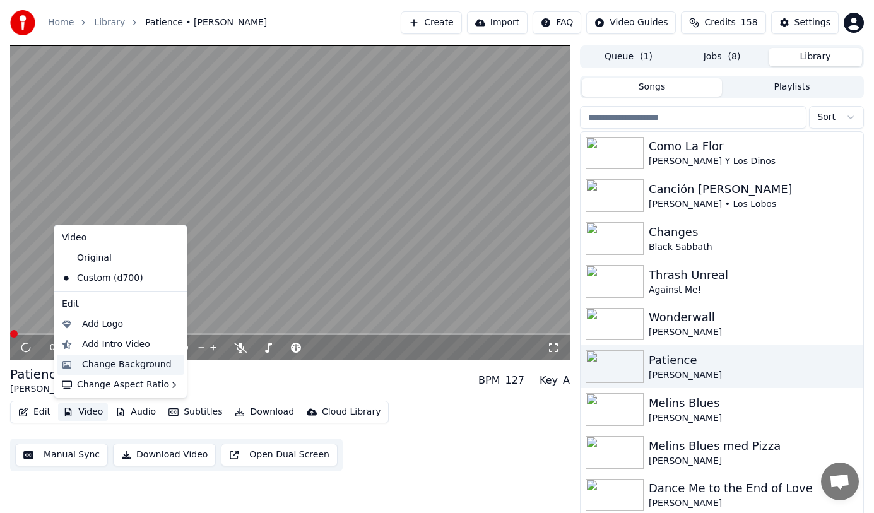
click at [129, 367] on div "Change Background" at bounding box center [127, 364] width 90 height 13
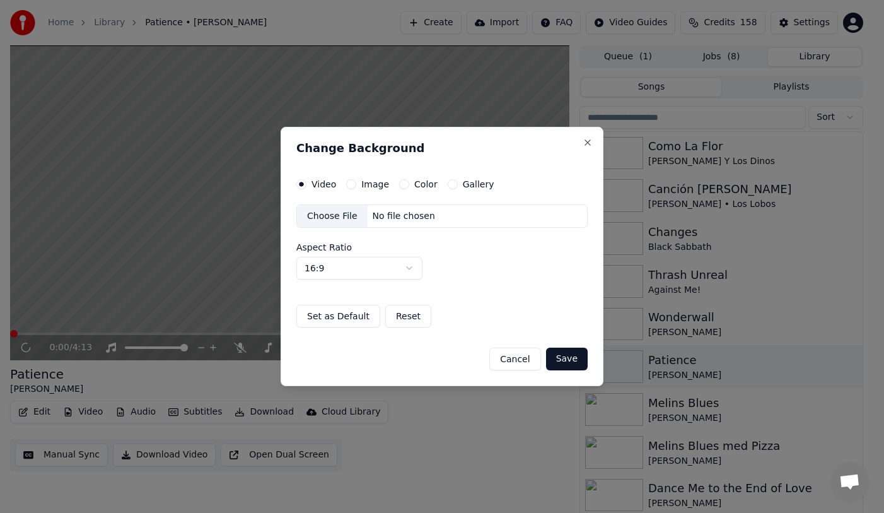
click at [450, 185] on button "Gallery" at bounding box center [453, 184] width 10 height 10
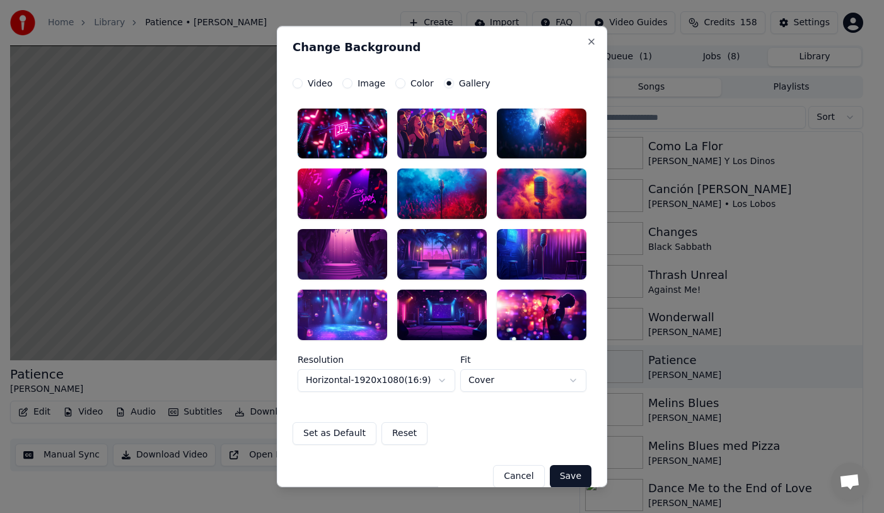
click at [337, 252] on div at bounding box center [343, 254] width 90 height 50
click at [573, 467] on button "Save" at bounding box center [571, 476] width 42 height 23
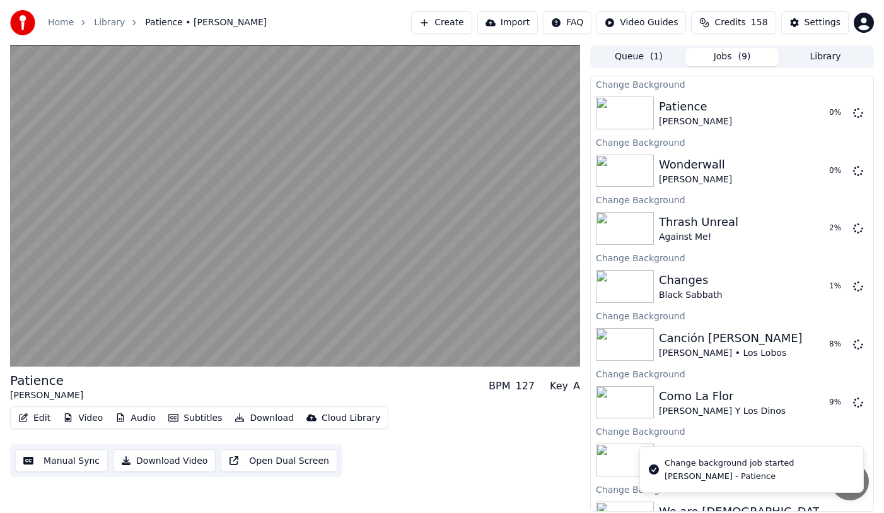
click at [817, 59] on button "Library" at bounding box center [825, 57] width 93 height 18
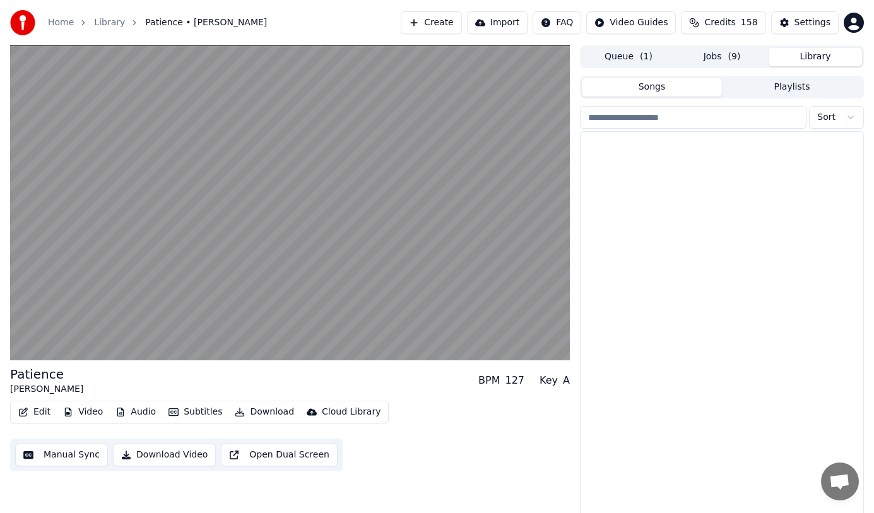
scroll to position [1262, 0]
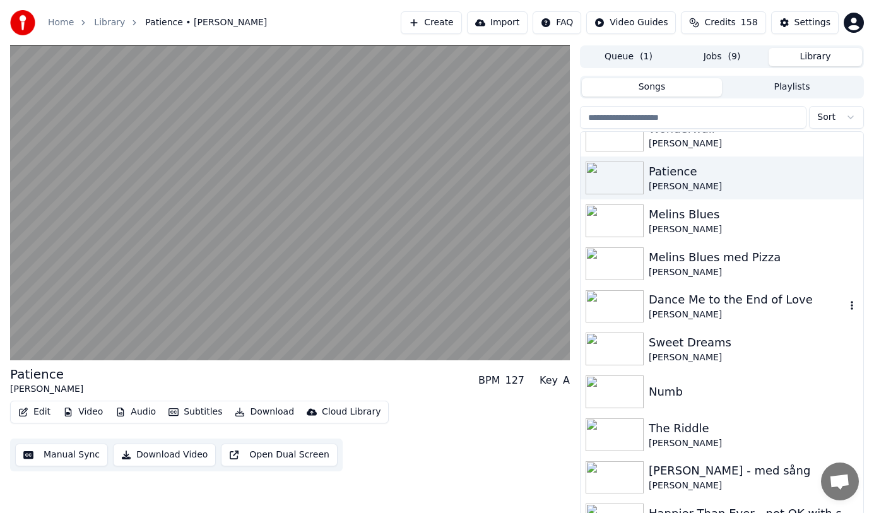
click at [773, 305] on div "Dance Me to the End of Love" at bounding box center [746, 300] width 197 height 18
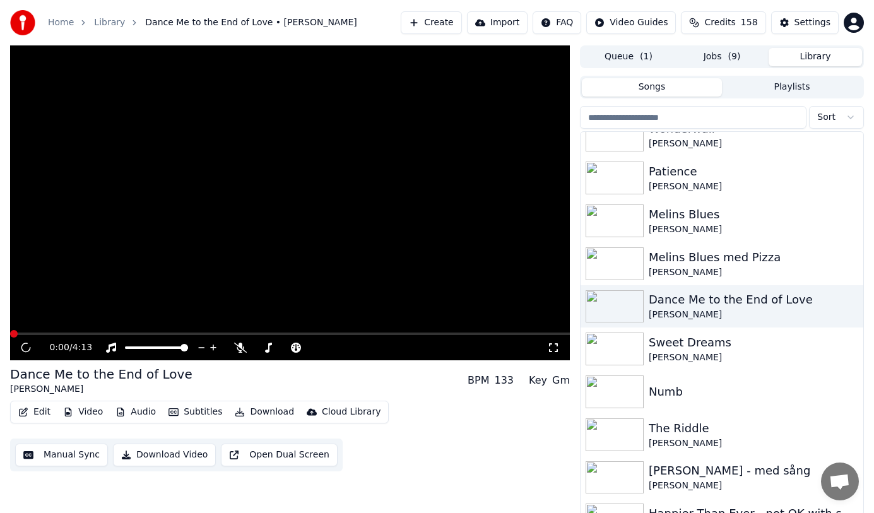
click at [84, 410] on button "Video" at bounding box center [83, 412] width 50 height 18
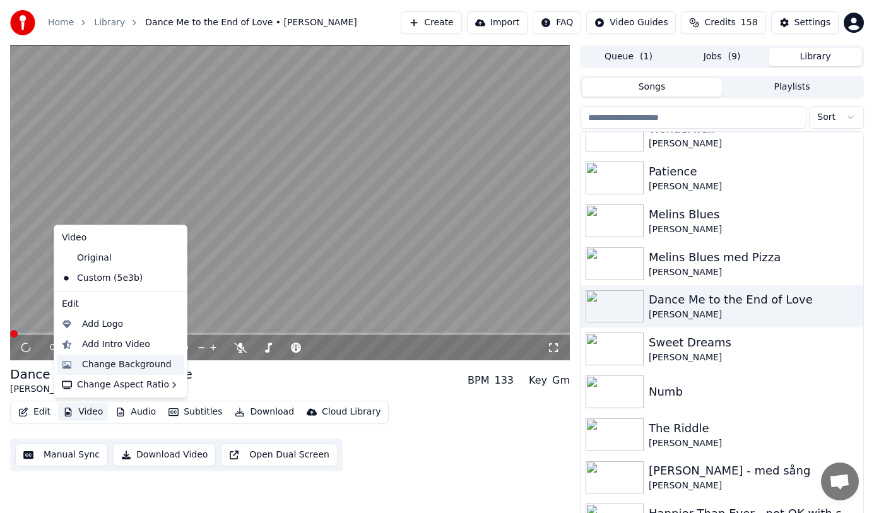
click at [159, 361] on div "Change Background" at bounding box center [127, 364] width 90 height 13
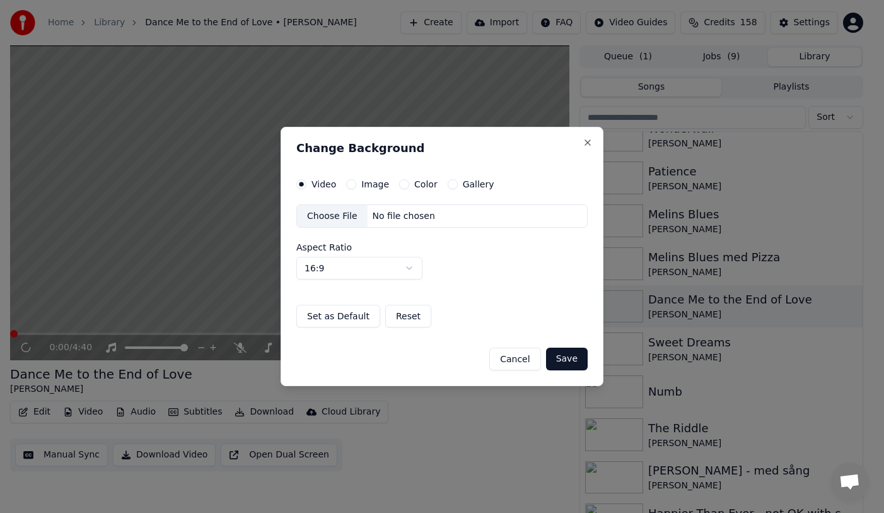
click at [448, 187] on button "Gallery" at bounding box center [453, 184] width 10 height 10
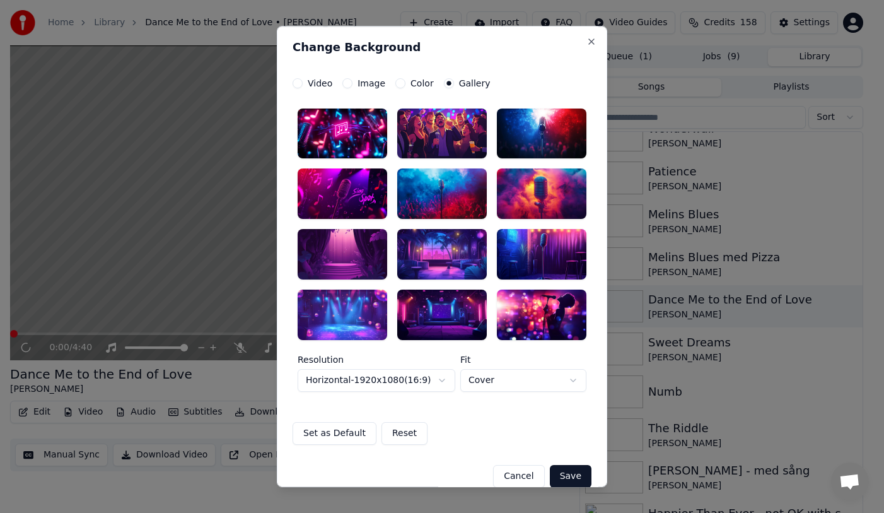
click at [349, 262] on div at bounding box center [343, 254] width 90 height 50
click at [356, 262] on div at bounding box center [343, 254] width 90 height 50
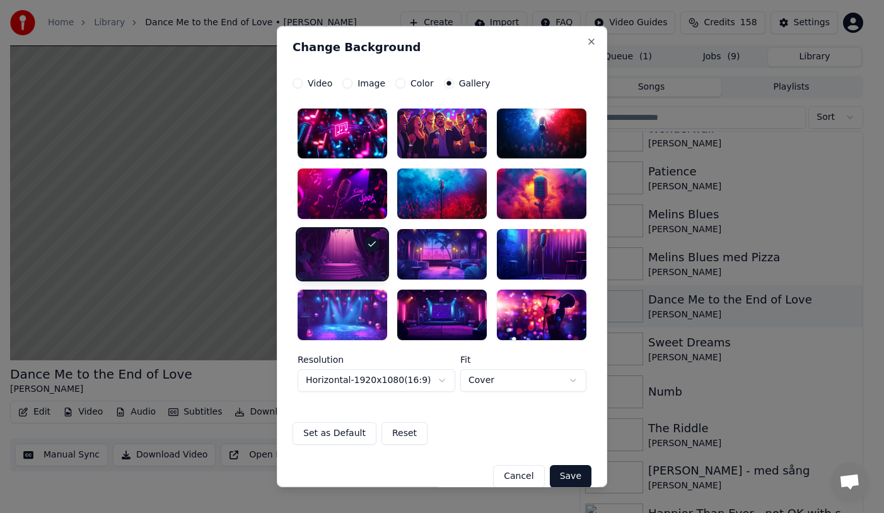
click at [571, 477] on button "Save" at bounding box center [571, 476] width 42 height 23
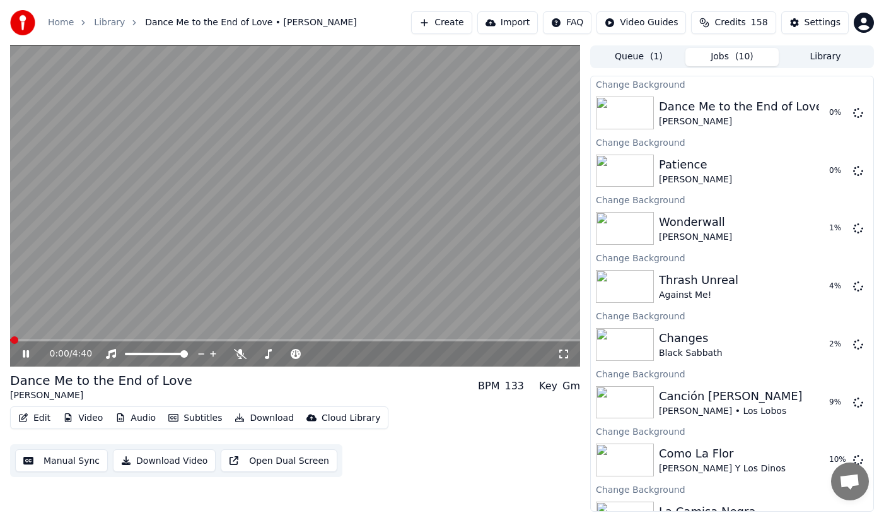
click at [21, 356] on icon at bounding box center [34, 354] width 29 height 10
click at [806, 54] on button "Library" at bounding box center [825, 57] width 93 height 18
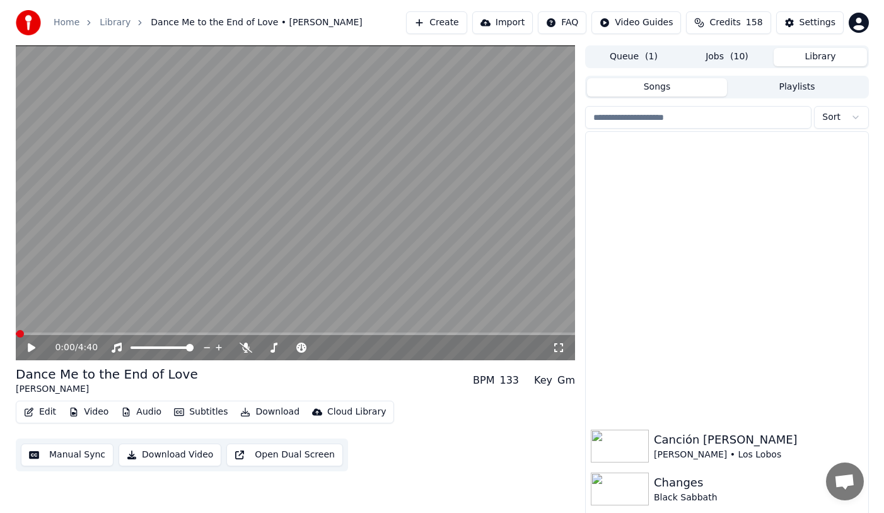
scroll to position [1138, 0]
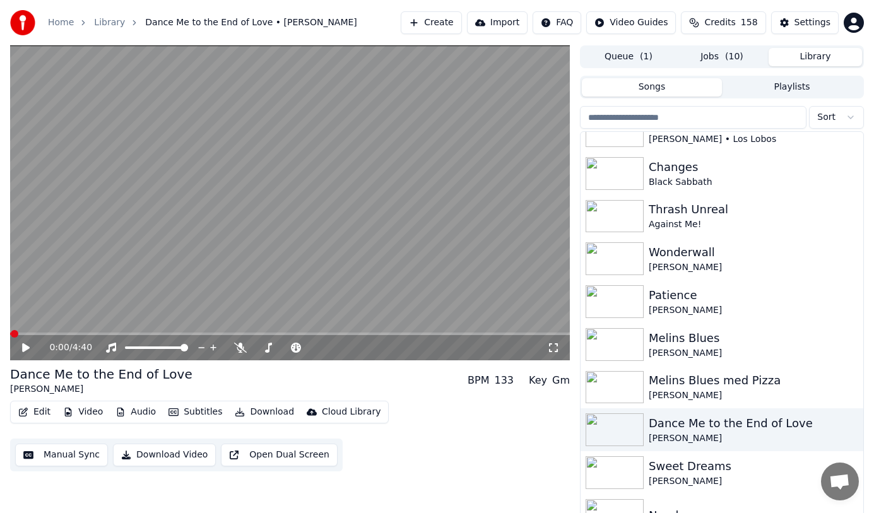
click at [739, 57] on span "( 10 )" at bounding box center [734, 56] width 18 height 13
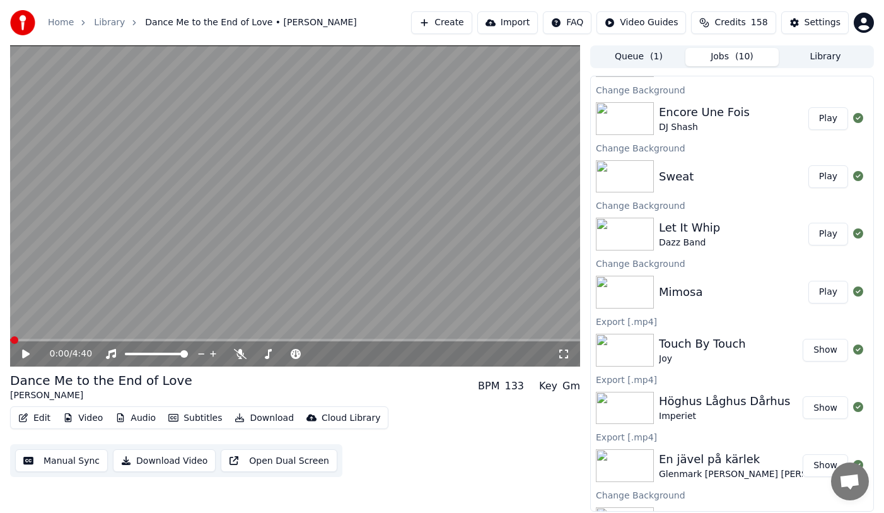
scroll to position [1648, 0]
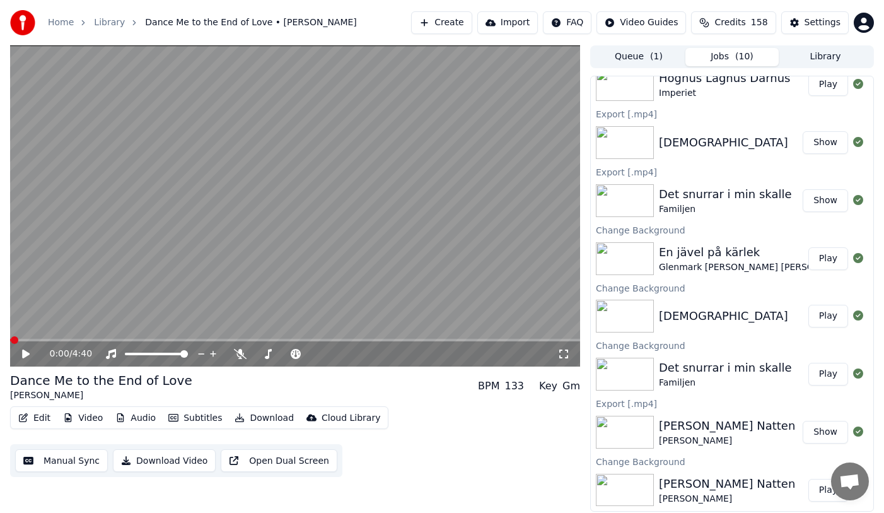
click at [726, 54] on button "Jobs ( 10 )" at bounding box center [732, 57] width 93 height 18
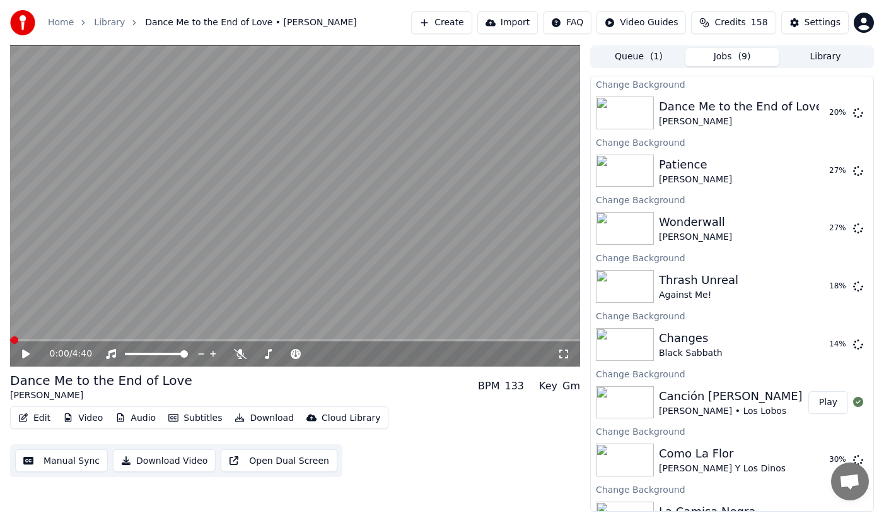
scroll to position [252, 0]
